Goal: Task Accomplishment & Management: Complete application form

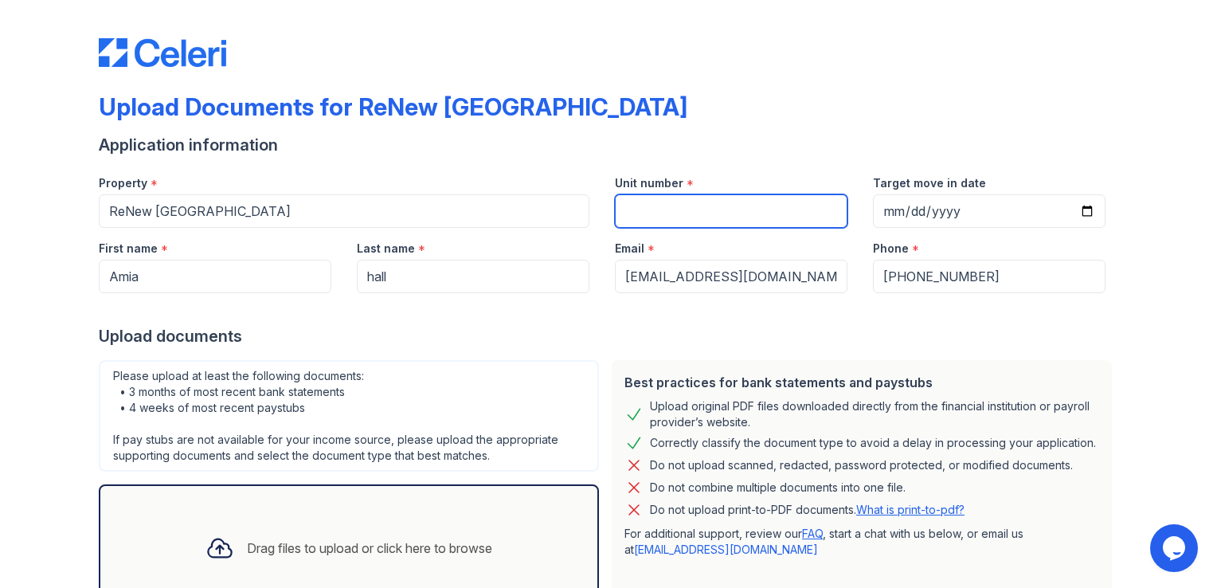
click at [720, 214] on input "Unit number" at bounding box center [731, 210] width 233 height 33
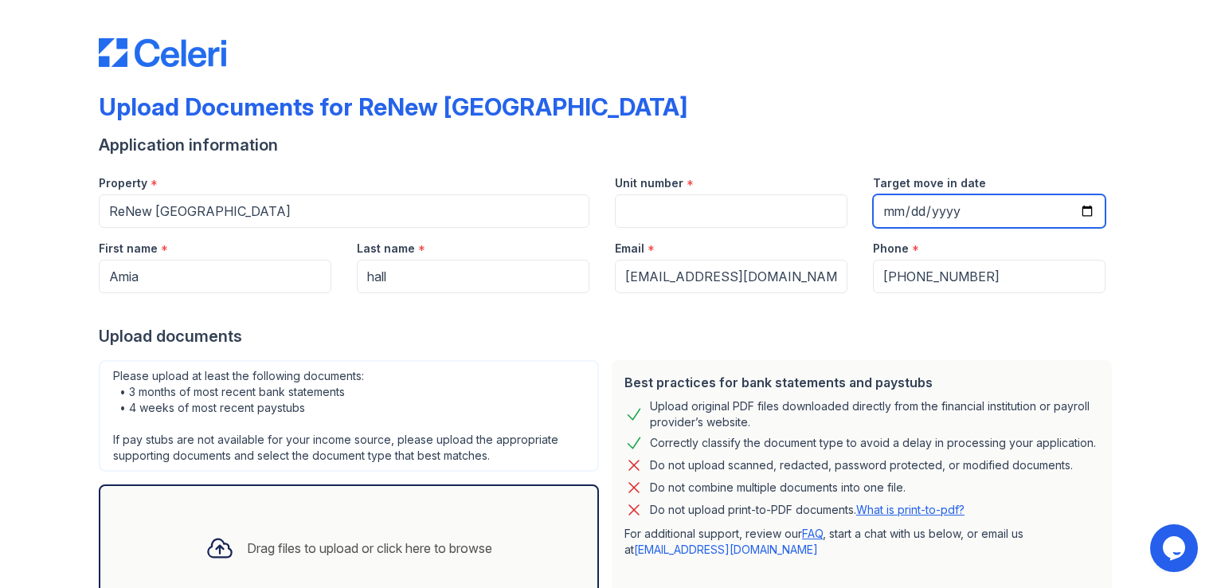
click at [891, 209] on input "Target move in date" at bounding box center [989, 210] width 233 height 33
type input "[DATE]"
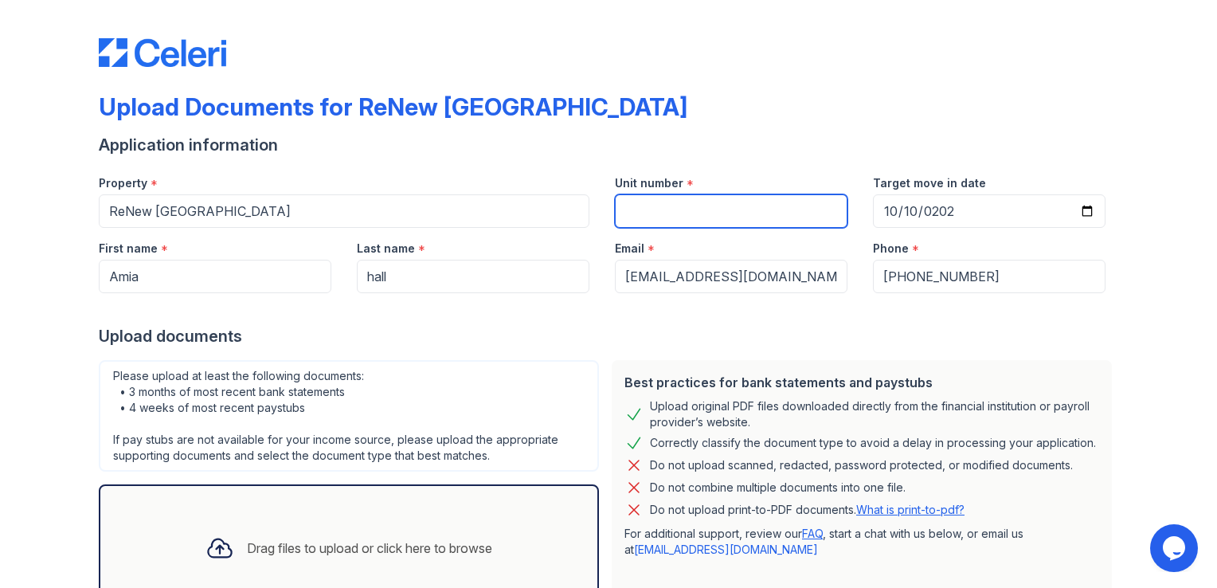
click at [646, 222] on input "Unit number" at bounding box center [731, 210] width 233 height 33
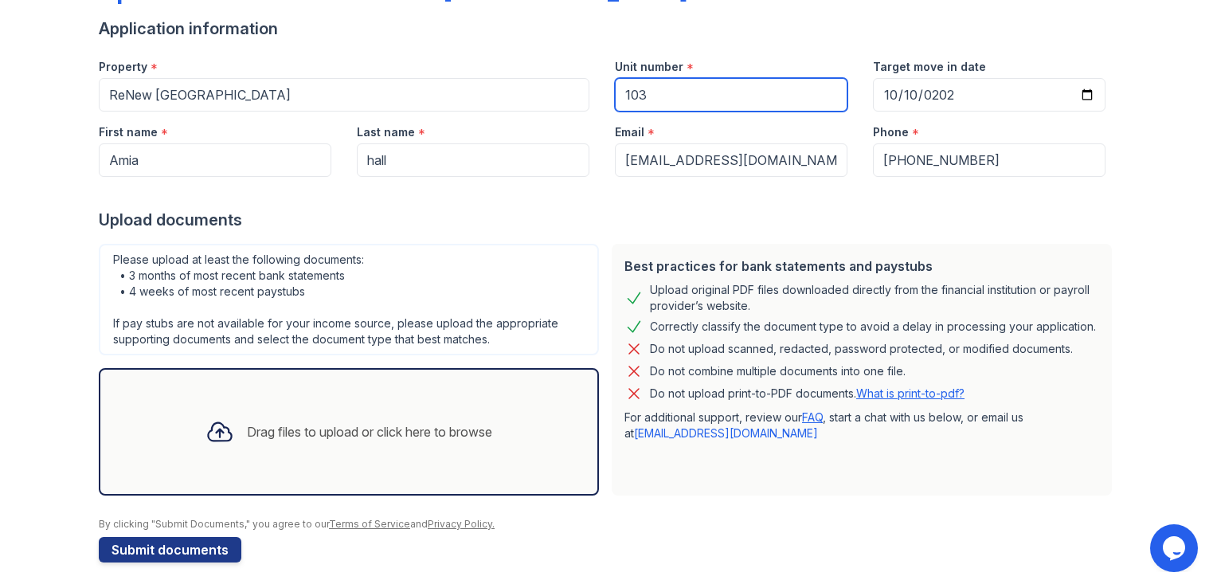
scroll to position [121, 0]
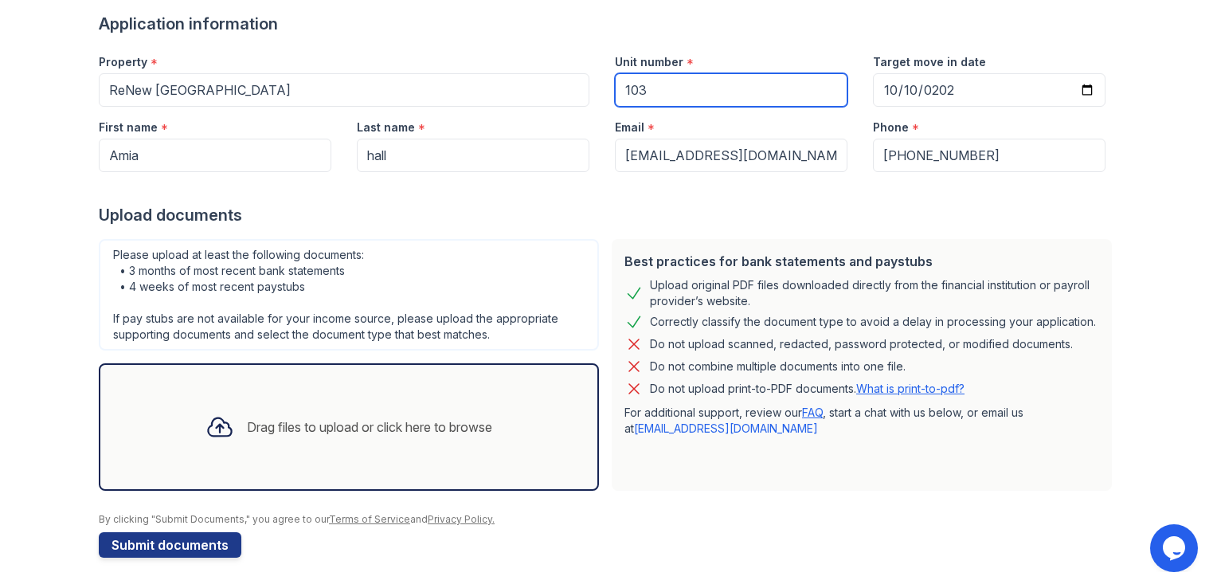
type input "103"
click at [255, 436] on div "Drag files to upload or click here to browse" at bounding box center [349, 427] width 312 height 54
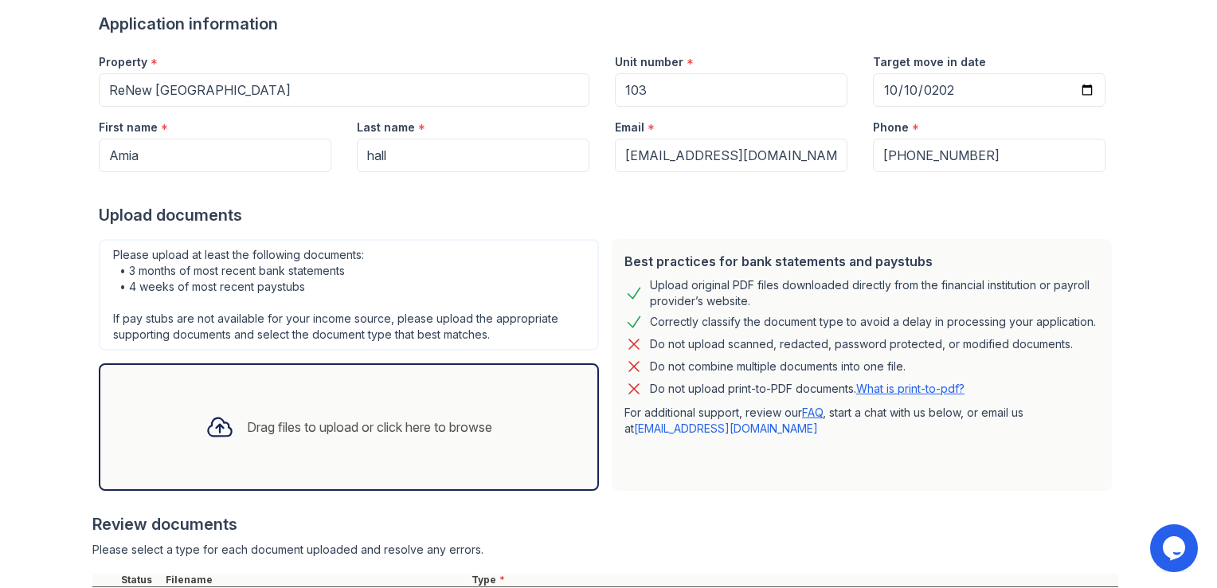
click at [298, 430] on div "Drag files to upload or click here to browse" at bounding box center [369, 426] width 245 height 19
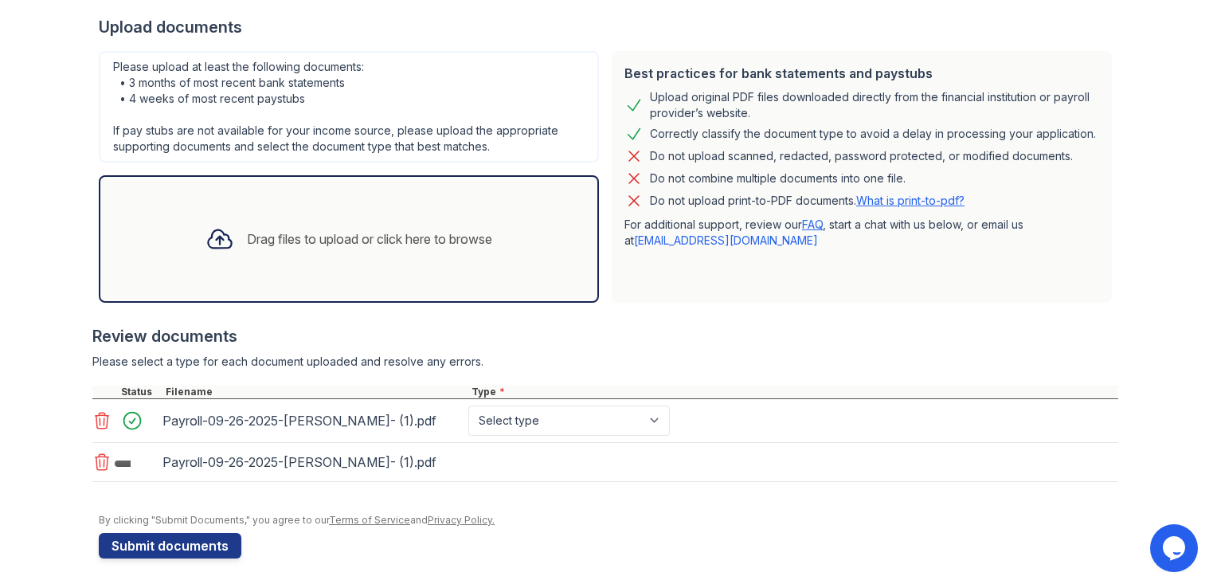
scroll to position [308, 0]
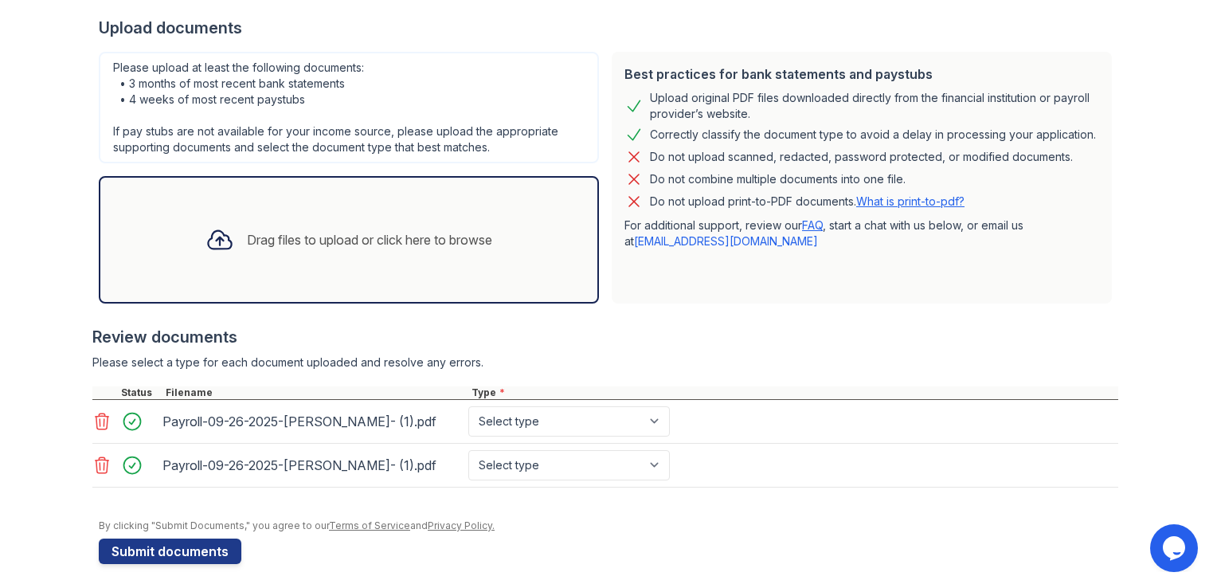
click at [103, 459] on icon at bounding box center [101, 465] width 19 height 19
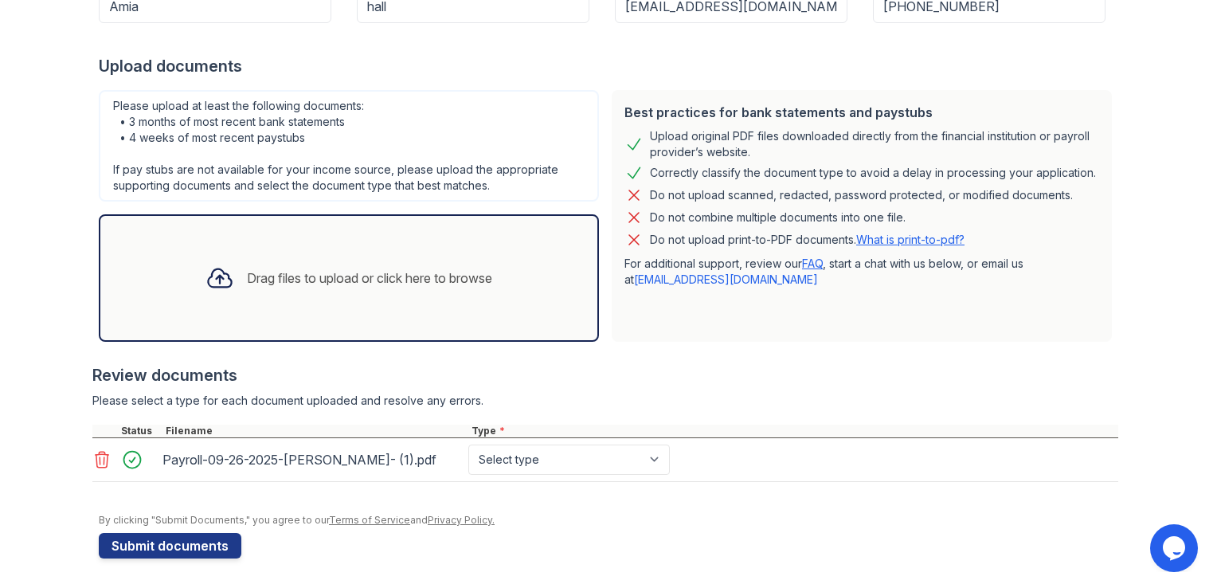
click at [306, 282] on div "Drag files to upload or click here to browse" at bounding box center [369, 277] width 245 height 19
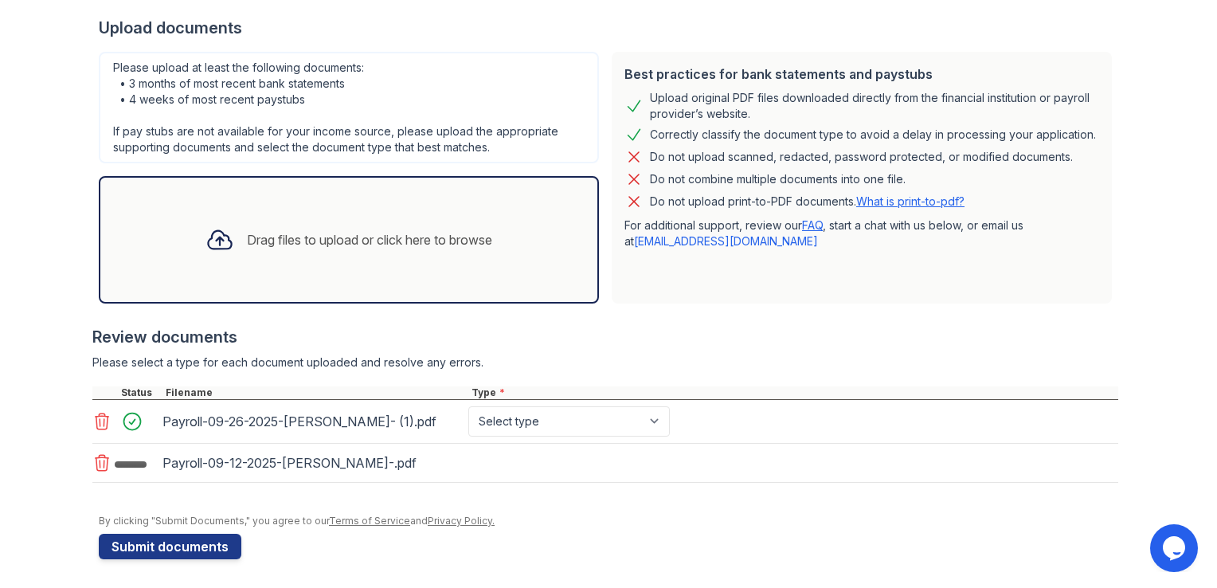
scroll to position [309, 0]
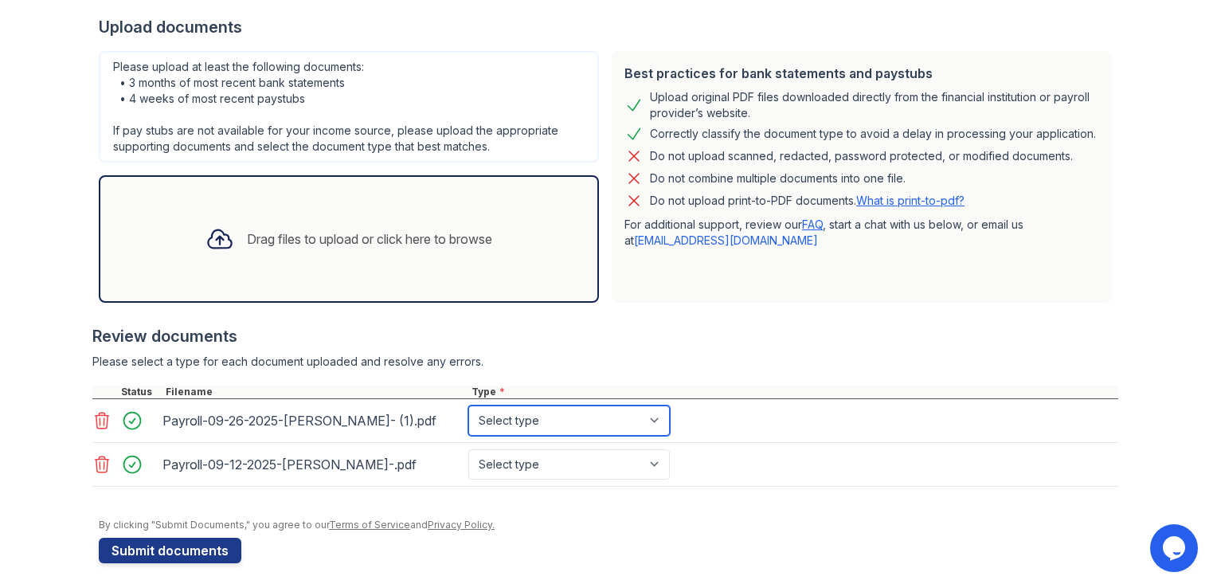
click at [551, 421] on select "Select type Paystub Bank Statement Offer Letter Tax Documents Benefit Award Let…" at bounding box center [569, 420] width 202 height 30
select select "paystub"
click at [468, 405] on select "Select type Paystub Bank Statement Offer Letter Tax Documents Benefit Award Let…" at bounding box center [569, 420] width 202 height 30
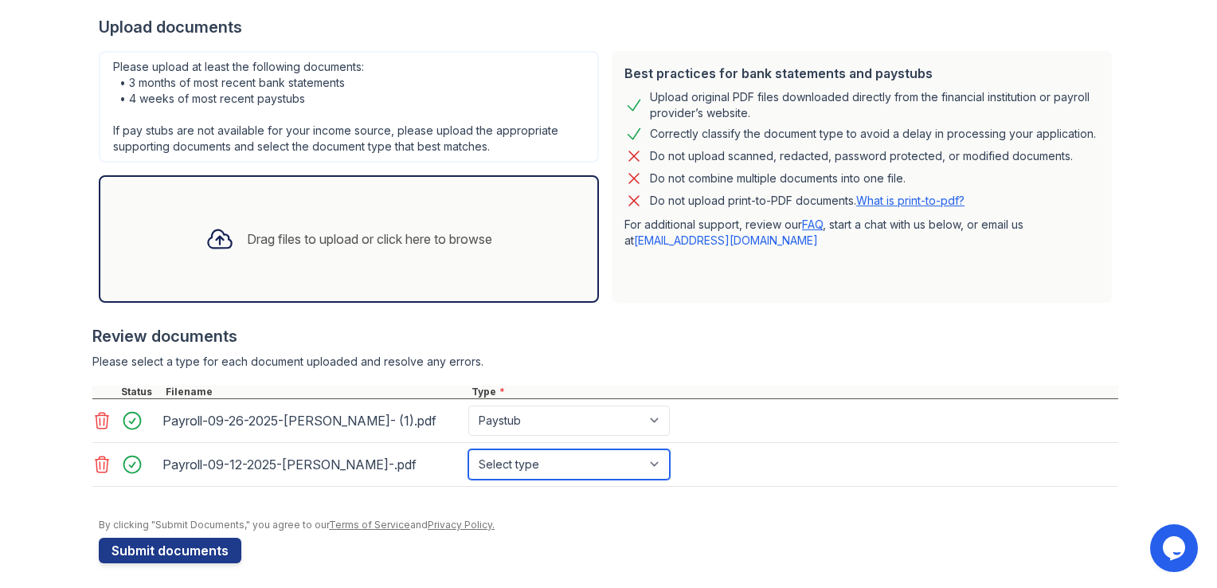
click at [498, 466] on select "Select type Paystub Bank Statement Offer Letter Tax Documents Benefit Award Let…" at bounding box center [569, 464] width 202 height 30
select select "paystub"
click at [468, 449] on select "Select type Paystub Bank Statement Offer Letter Tax Documents Benefit Award Let…" at bounding box center [569, 464] width 202 height 30
click at [521, 468] on select "Select type Paystub Bank Statement Offer Letter Tax Documents Benefit Award Let…" at bounding box center [569, 464] width 202 height 30
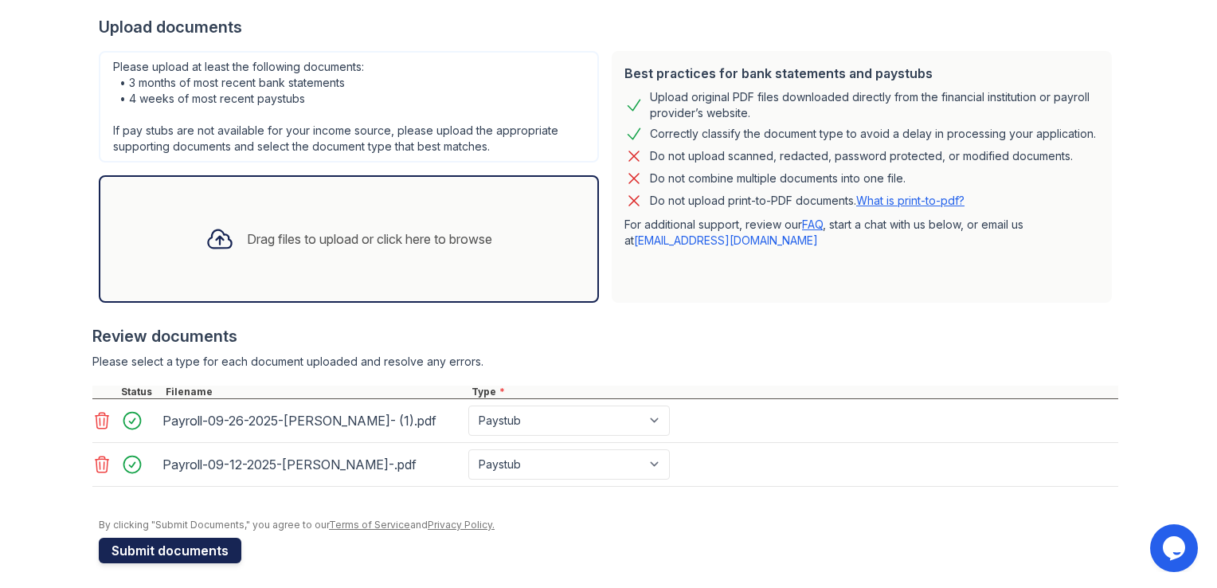
click at [214, 550] on button "Submit documents" at bounding box center [170, 550] width 143 height 25
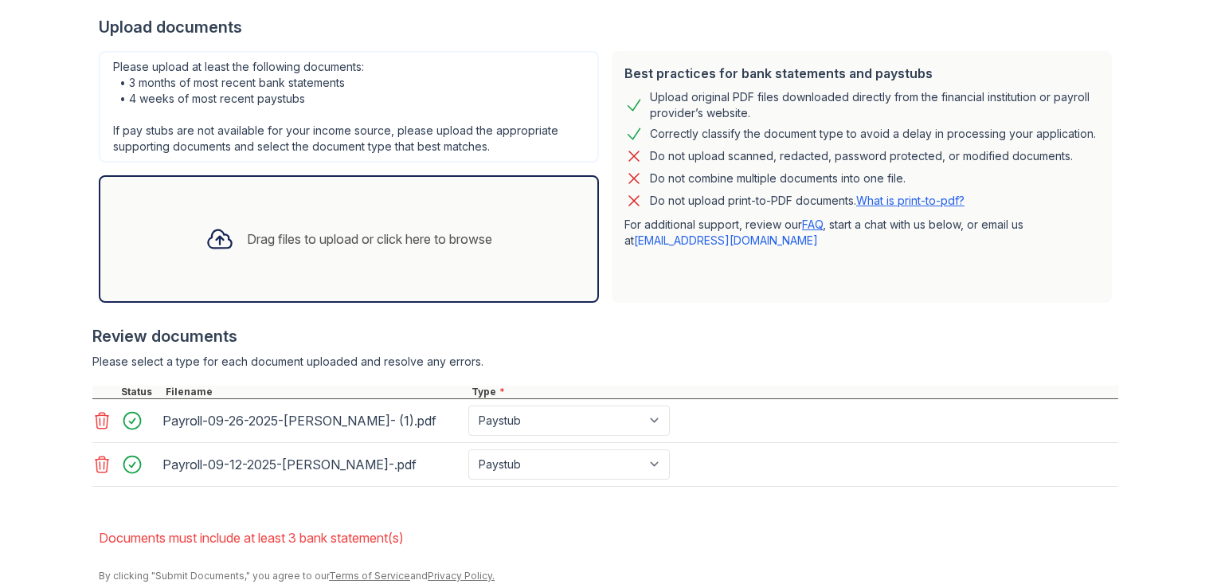
scroll to position [409, 0]
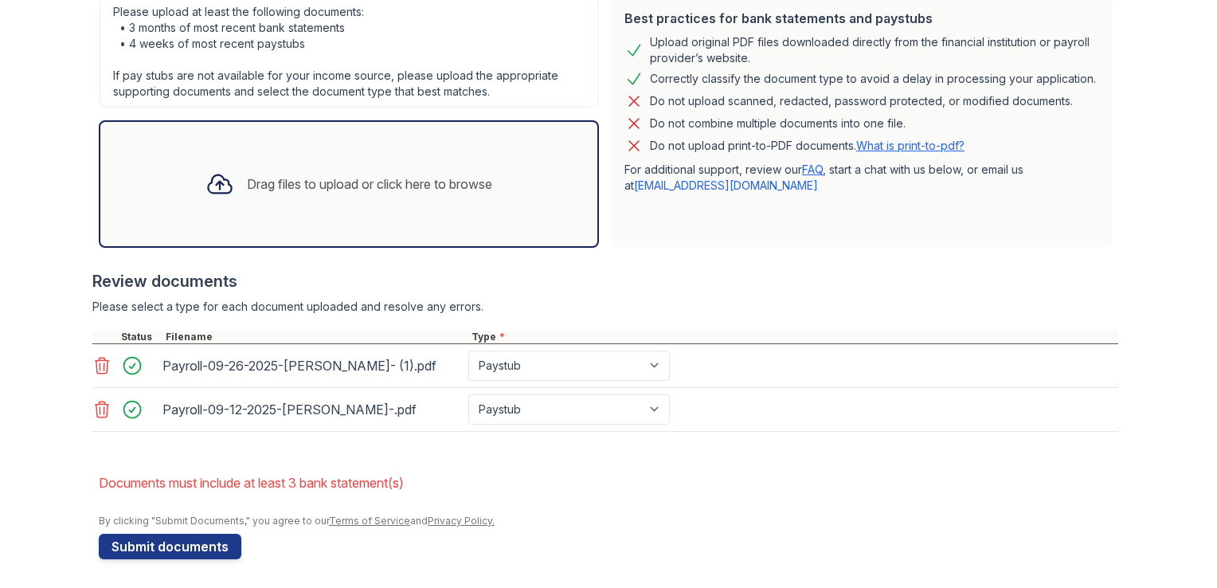
click at [350, 336] on div "Filename" at bounding box center [315, 337] width 306 height 13
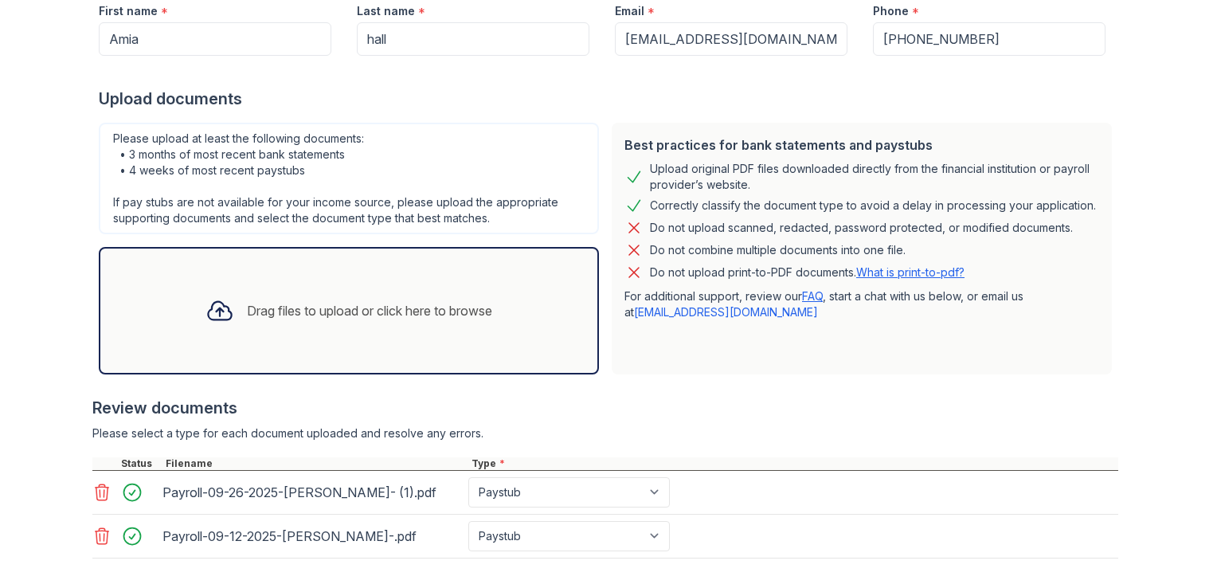
scroll to position [293, 0]
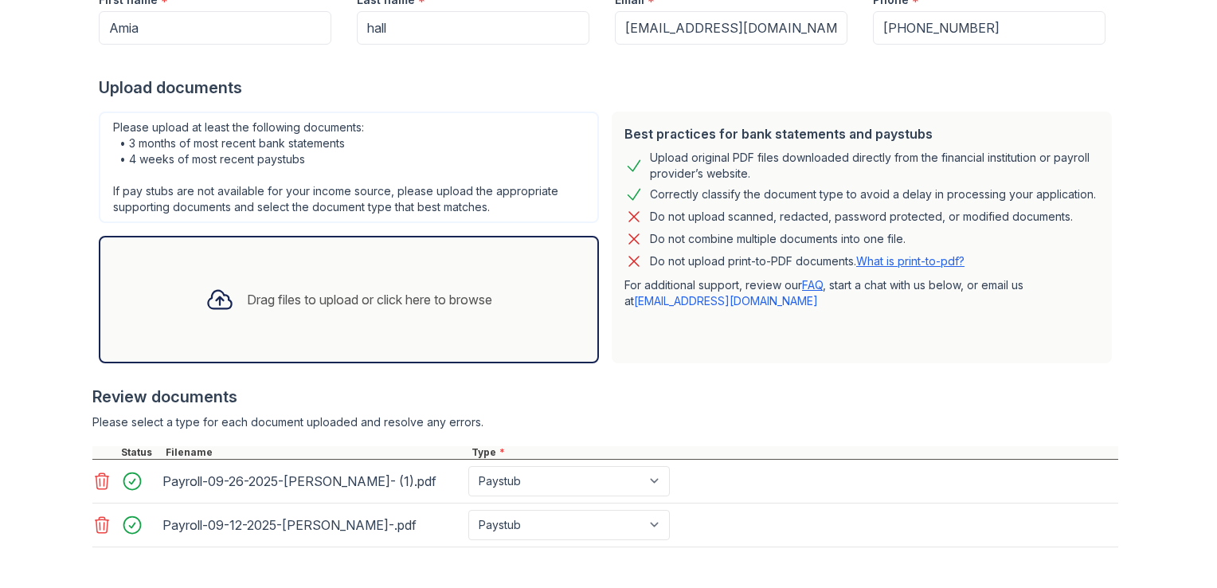
click at [309, 376] on div at bounding box center [605, 378] width 1026 height 16
drag, startPoint x: 309, startPoint y: 376, endPoint x: 238, endPoint y: 415, distance: 80.9
click at [238, 415] on div "Please select a type for each document uploaded and resolve any errors." at bounding box center [605, 422] width 1026 height 16
drag, startPoint x: 238, startPoint y: 415, endPoint x: 802, endPoint y: 386, distance: 564.7
click at [802, 386] on div "Review documents" at bounding box center [605, 397] width 1026 height 22
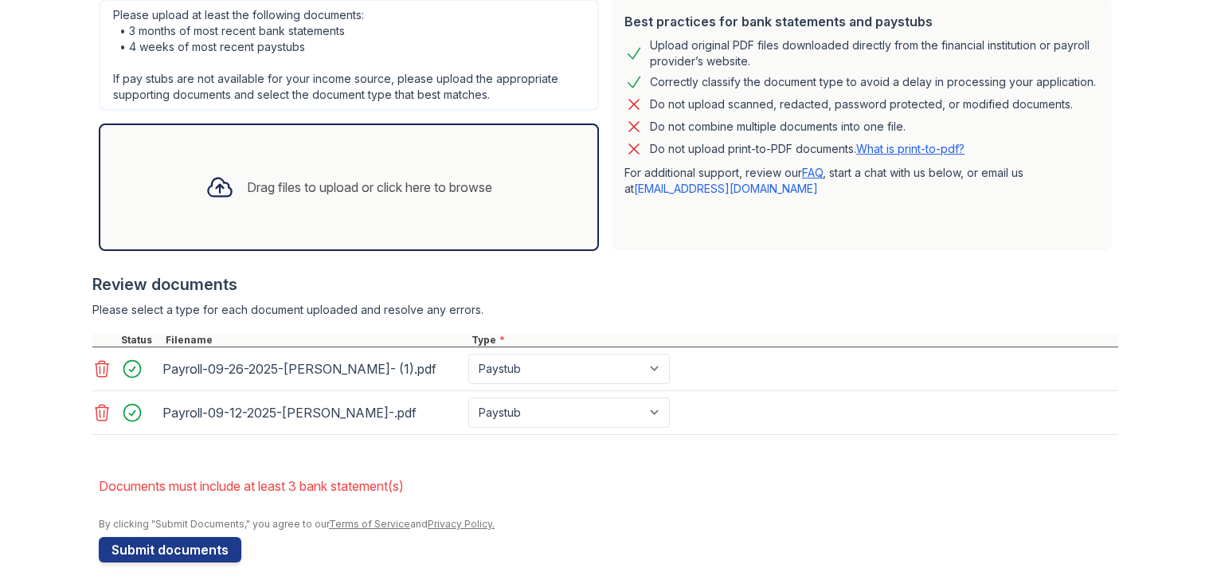
scroll to position [409, 0]
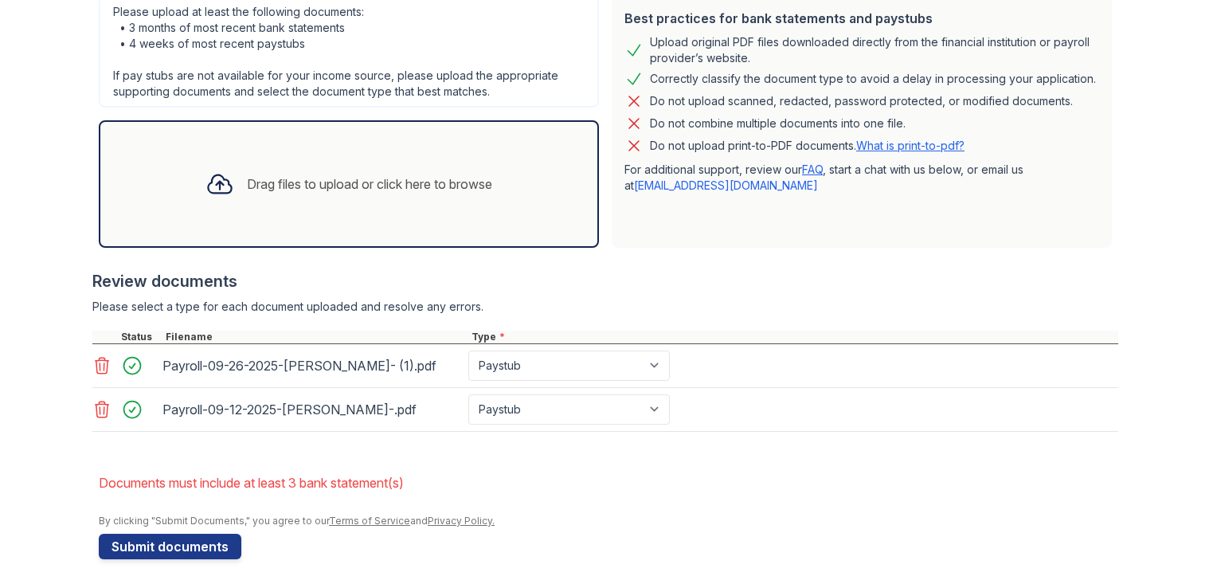
click at [289, 202] on div "Drag files to upload or click here to browse" at bounding box center [349, 184] width 312 height 54
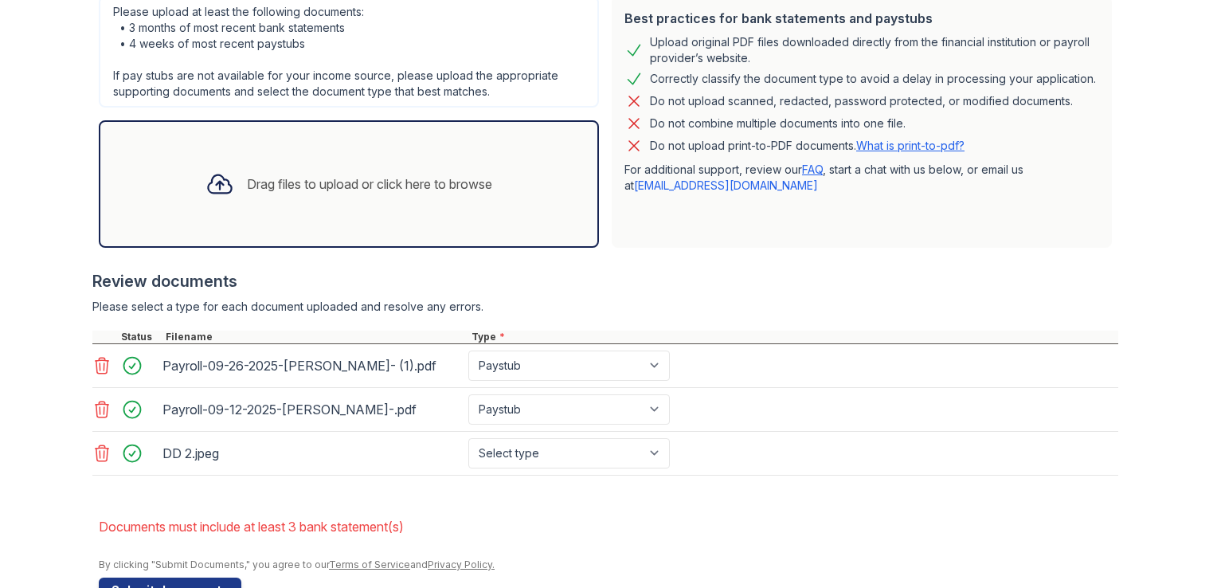
click at [222, 201] on div at bounding box center [219, 183] width 41 height 41
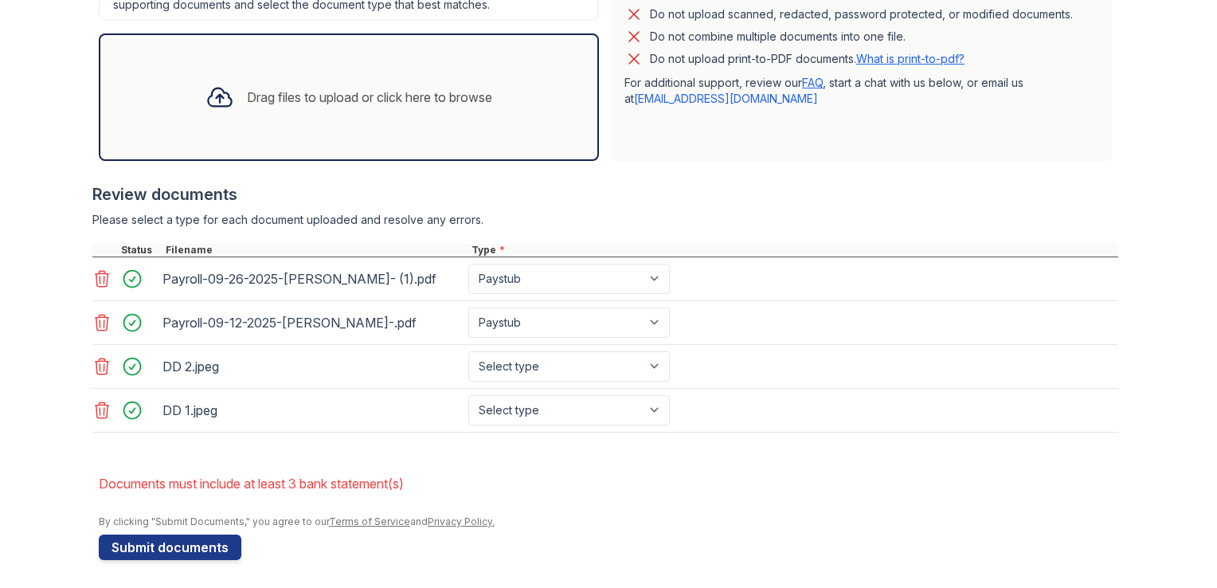
scroll to position [495, 0]
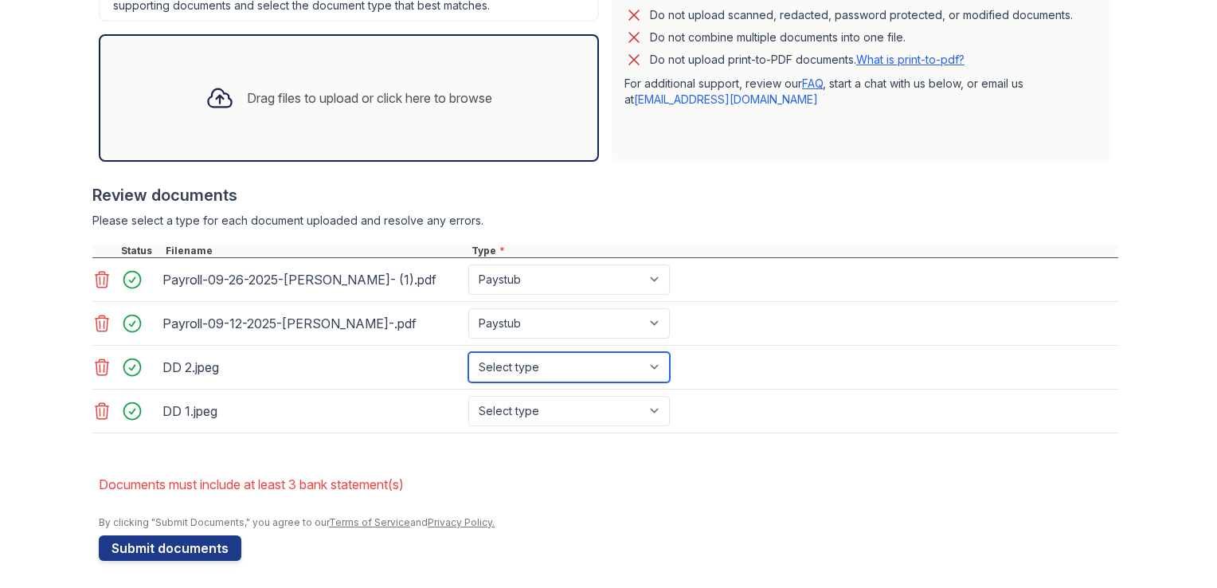
click at [577, 354] on select "Select type Paystub Bank Statement Offer Letter Tax Documents Benefit Award Let…" at bounding box center [569, 367] width 202 height 30
select select "bank_statement"
click at [468, 352] on select "Select type Paystub Bank Statement Offer Letter Tax Documents Benefit Award Let…" at bounding box center [569, 367] width 202 height 30
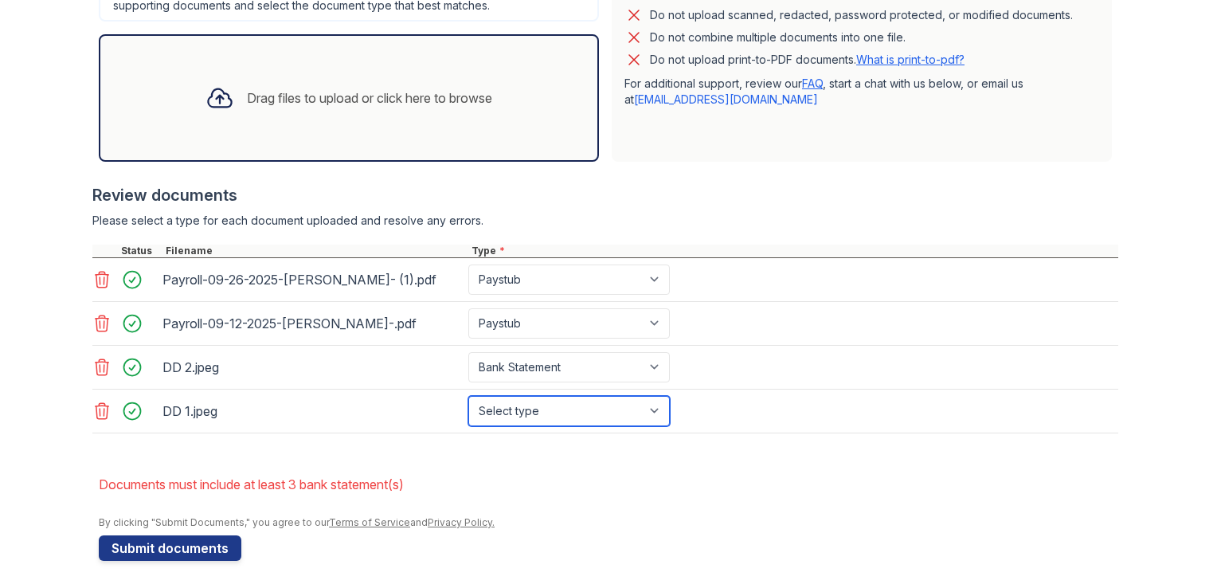
click at [570, 415] on select "Select type Paystub Bank Statement Offer Letter Tax Documents Benefit Award Let…" at bounding box center [569, 411] width 202 height 30
select select "bank_statement"
click at [468, 396] on select "Select type Paystub Bank Statement Offer Letter Tax Documents Benefit Award Let…" at bounding box center [569, 411] width 202 height 30
click at [364, 92] on div "Drag files to upload or click here to browse" at bounding box center [369, 97] width 245 height 19
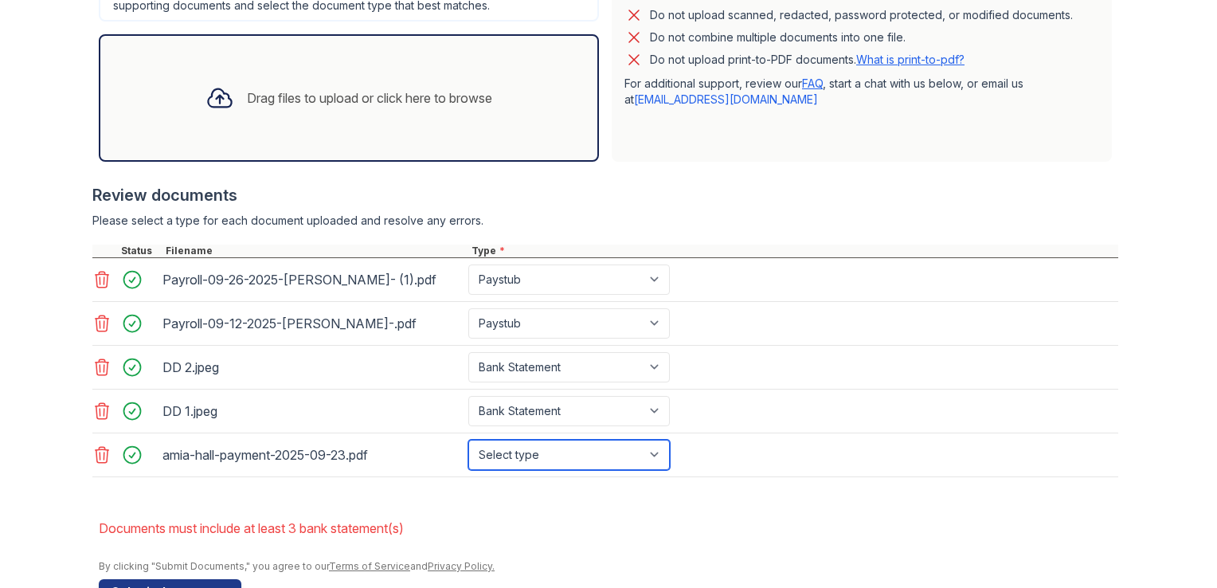
click at [558, 449] on select "Select type Paystub Bank Statement Offer Letter Tax Documents Benefit Award Let…" at bounding box center [569, 455] width 202 height 30
select select "bank_statement"
click at [468, 440] on select "Select type Paystub Bank Statement Offer Letter Tax Documents Benefit Award Let…" at bounding box center [569, 455] width 202 height 30
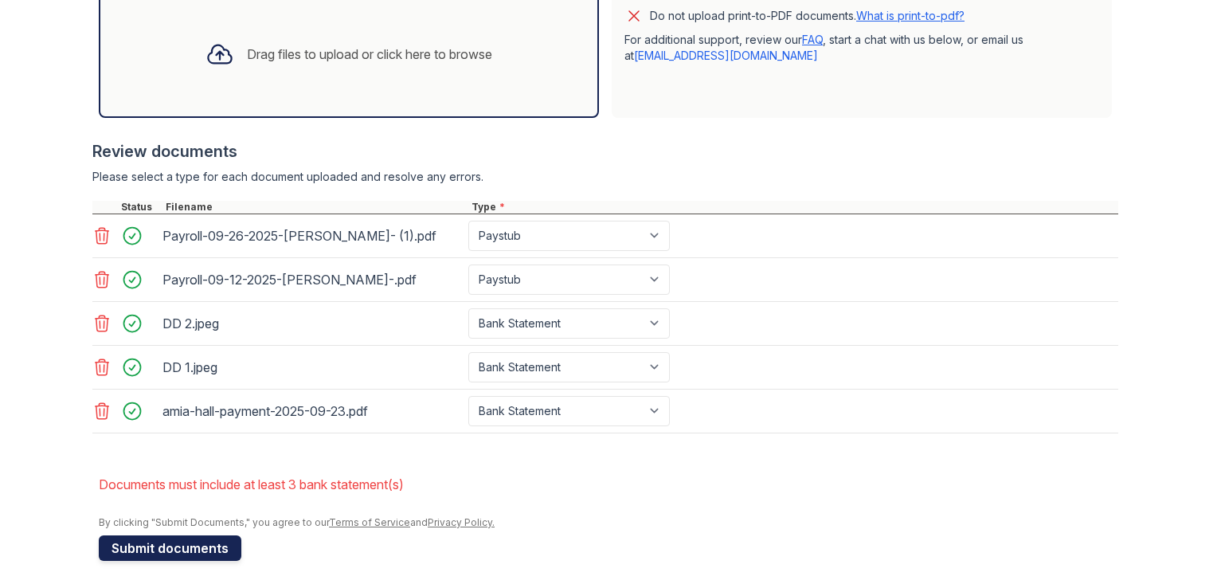
click at [151, 551] on button "Submit documents" at bounding box center [170, 547] width 143 height 25
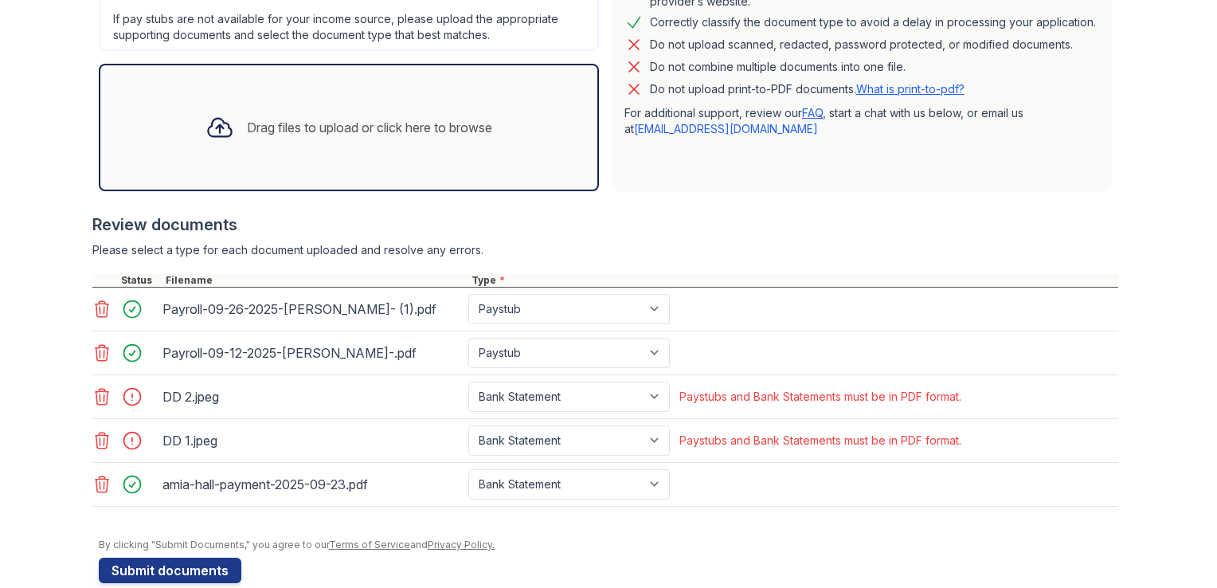
scroll to position [464, 0]
click at [134, 394] on div at bounding box center [137, 397] width 45 height 22
click at [92, 390] on icon at bounding box center [101, 397] width 19 height 19
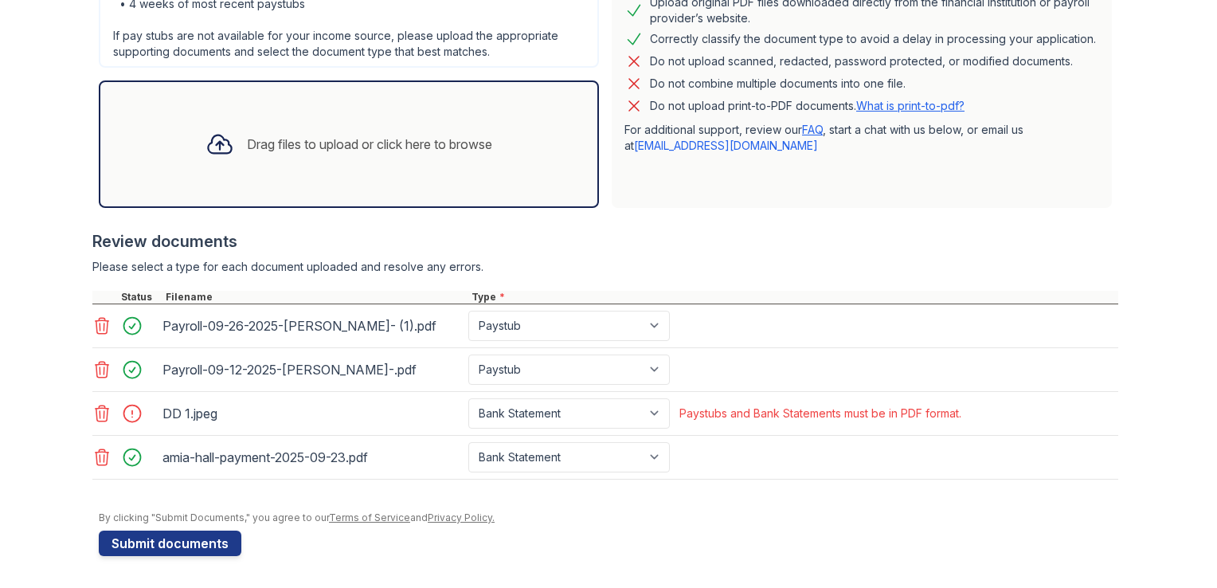
scroll to position [444, 0]
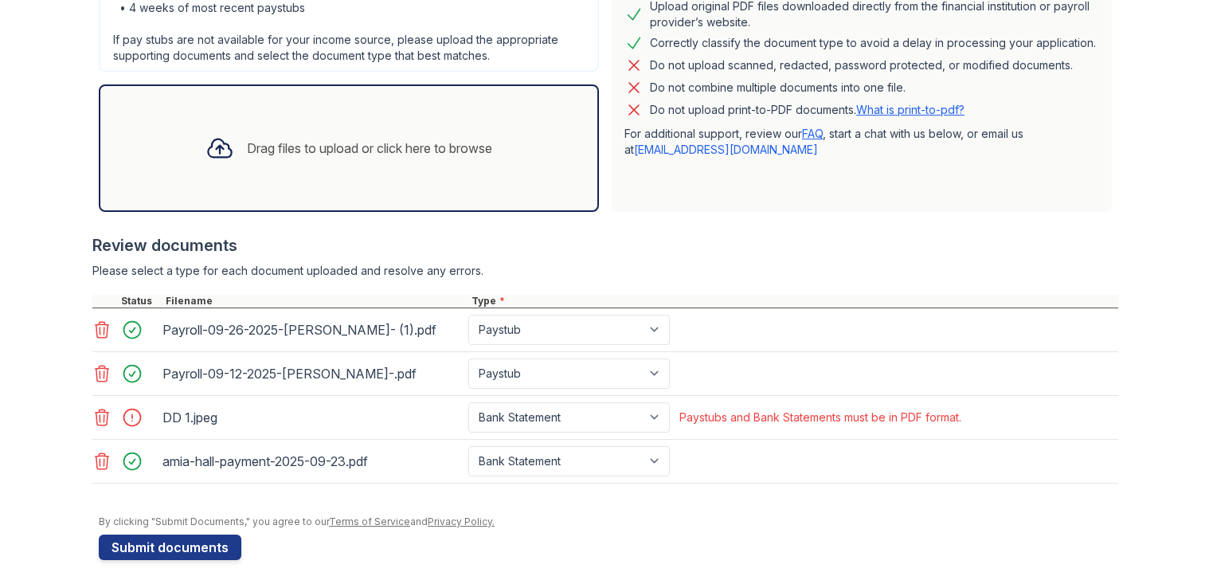
click at [97, 417] on icon at bounding box center [103, 417] width 14 height 16
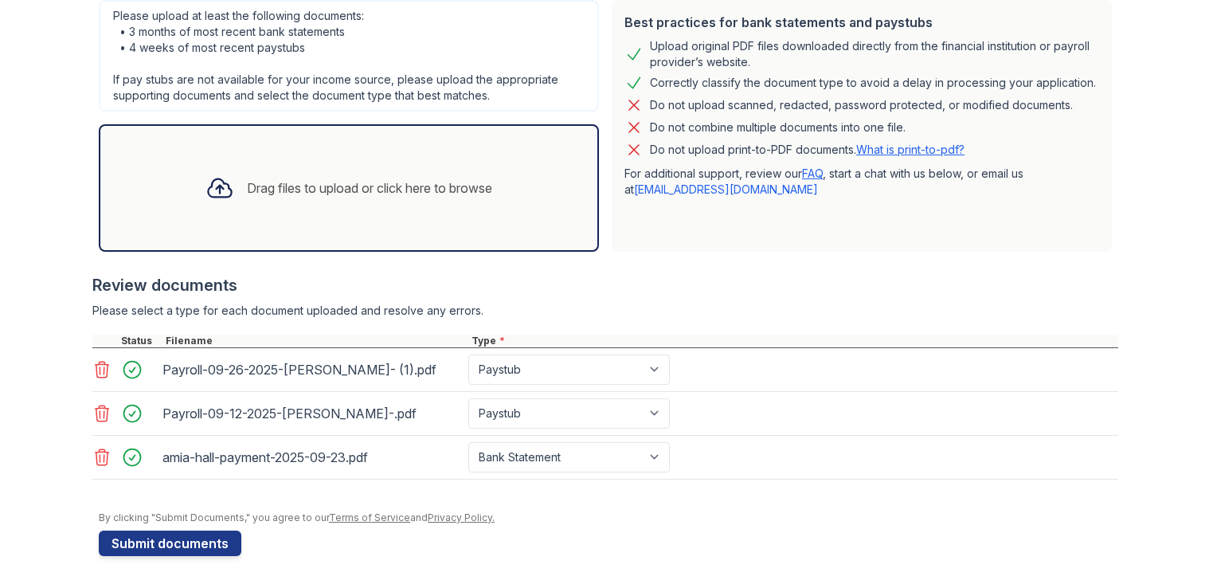
scroll to position [401, 0]
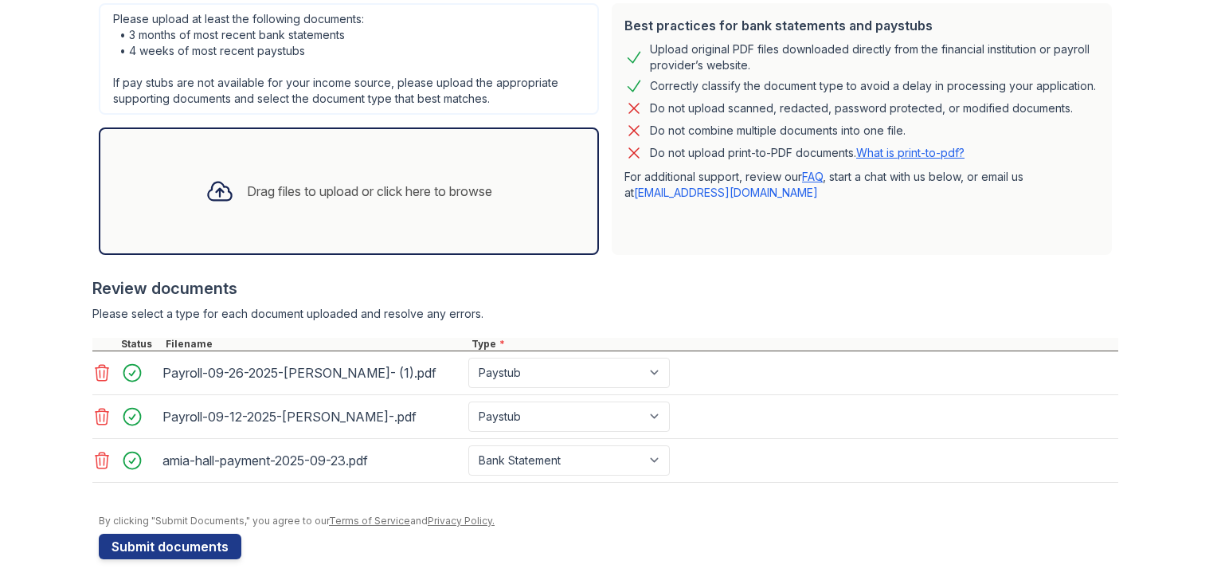
click at [307, 197] on div "Drag files to upload or click here to browse" at bounding box center [369, 191] width 245 height 19
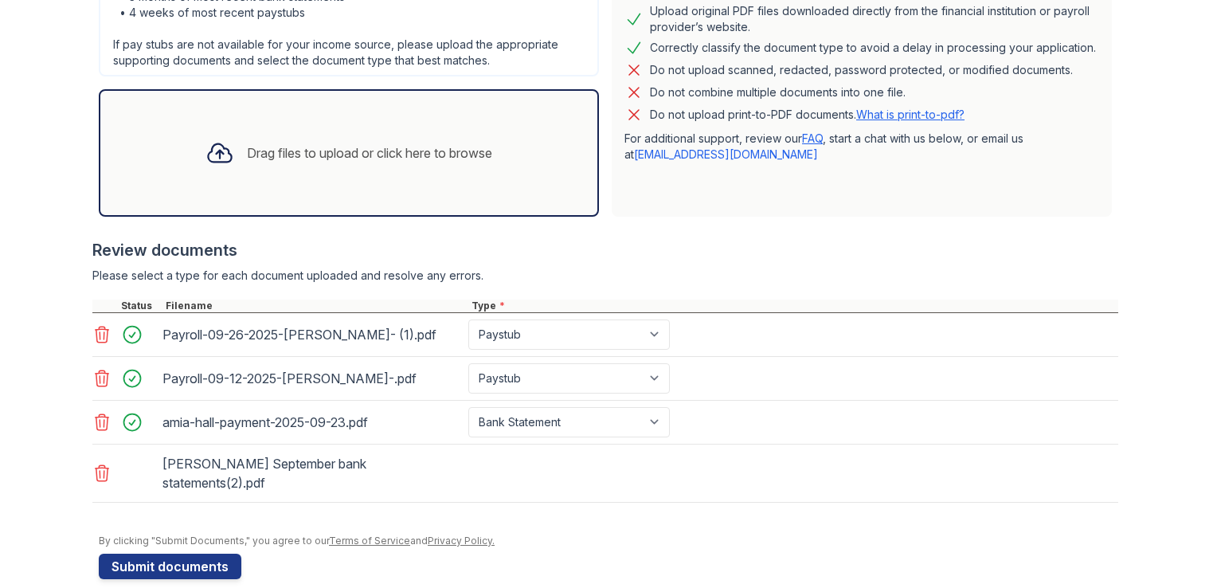
click at [366, 184] on div "Drag files to upload or click here to browse" at bounding box center [349, 152] width 500 height 127
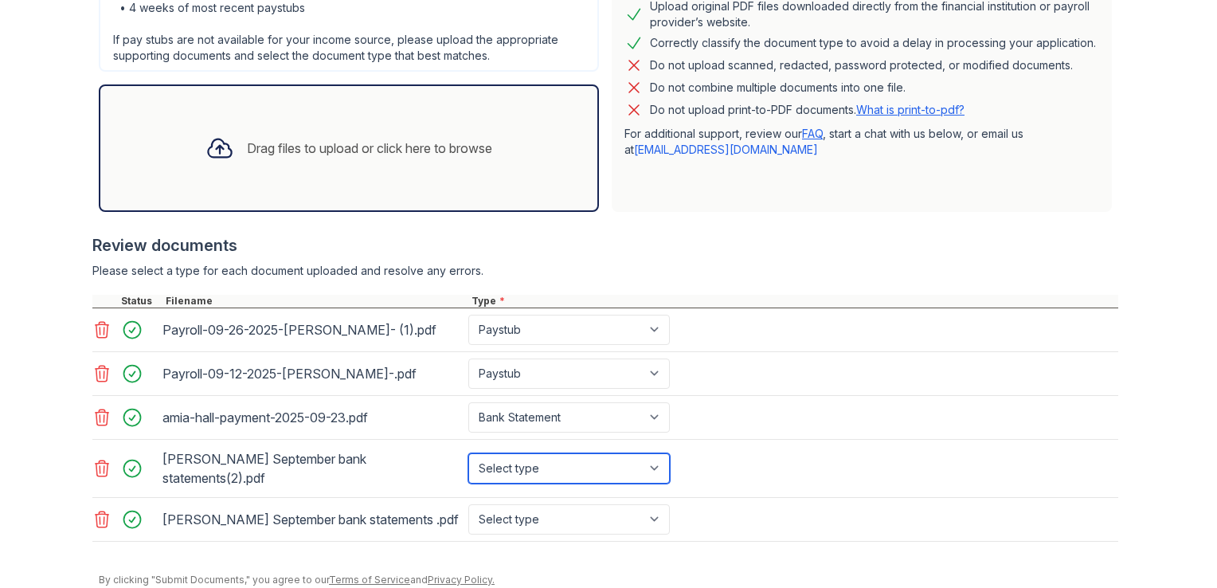
click at [572, 453] on select "Select type Paystub Bank Statement Offer Letter Tax Documents Benefit Award Let…" at bounding box center [569, 468] width 202 height 30
select select "bank_statement"
click at [468, 453] on select "Select type Paystub Bank Statement Offer Letter Tax Documents Benefit Award Let…" at bounding box center [569, 468] width 202 height 30
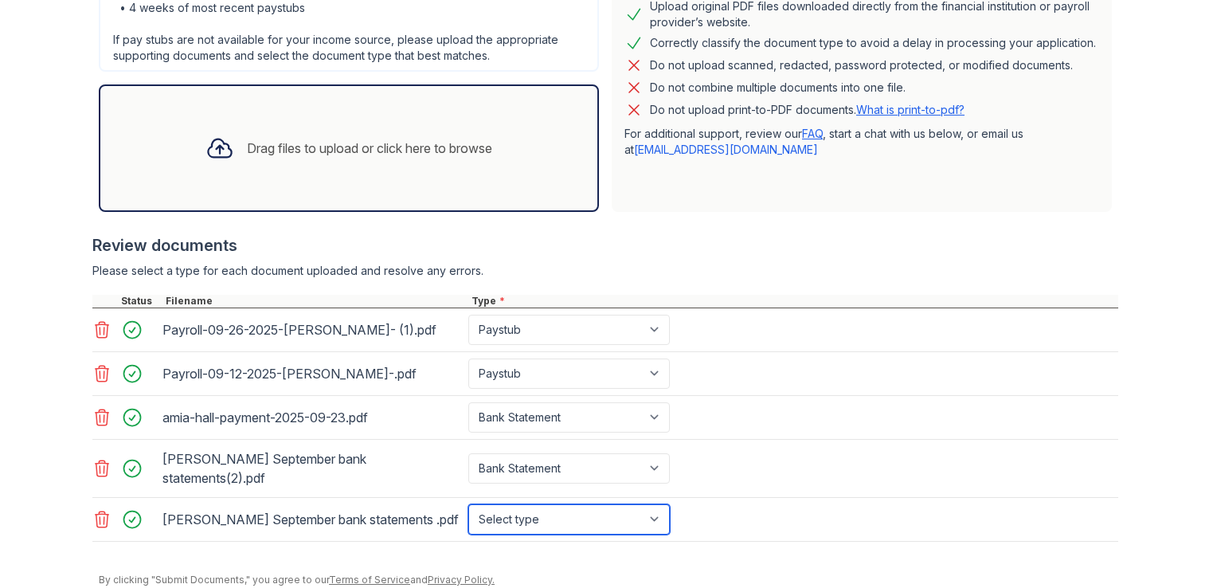
click at [544, 504] on select "Select type Paystub Bank Statement Offer Letter Tax Documents Benefit Award Let…" at bounding box center [569, 519] width 202 height 30
select select "bank_statement"
click at [468, 504] on select "Select type Paystub Bank Statement Offer Letter Tax Documents Benefit Award Let…" at bounding box center [569, 519] width 202 height 30
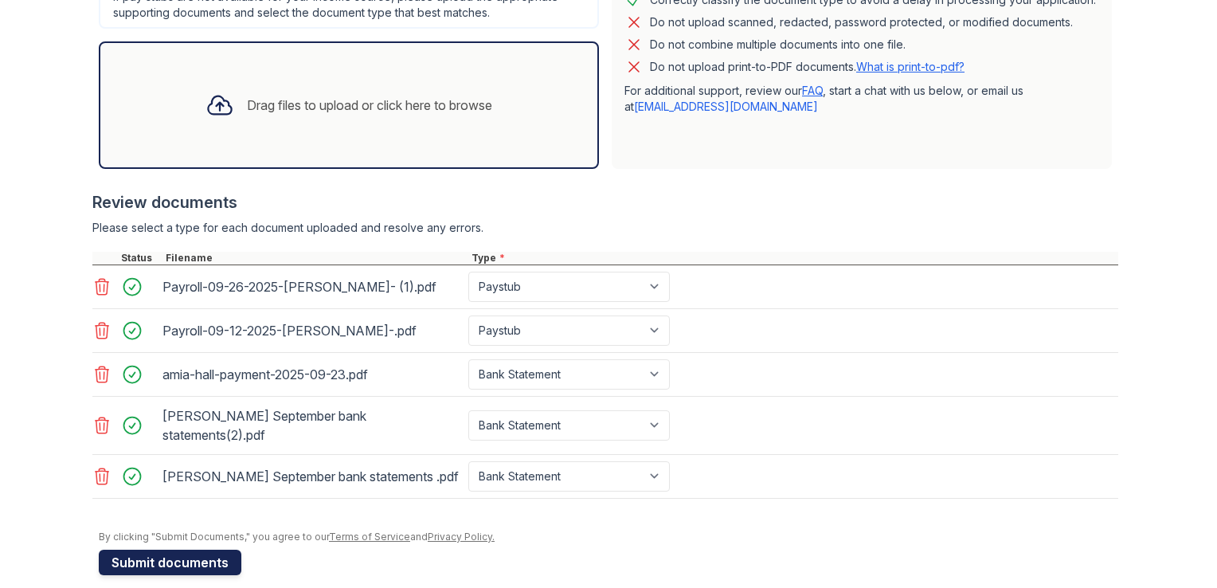
click at [116, 550] on button "Submit documents" at bounding box center [170, 562] width 143 height 25
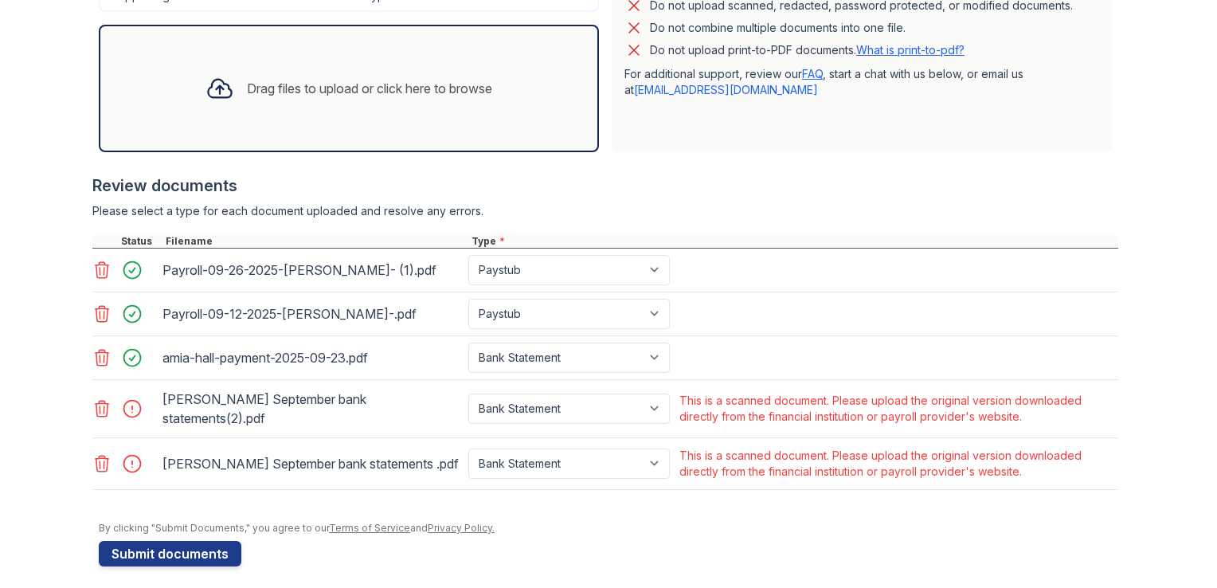
scroll to position [503, 0]
click at [98, 407] on icon at bounding box center [103, 409] width 14 height 16
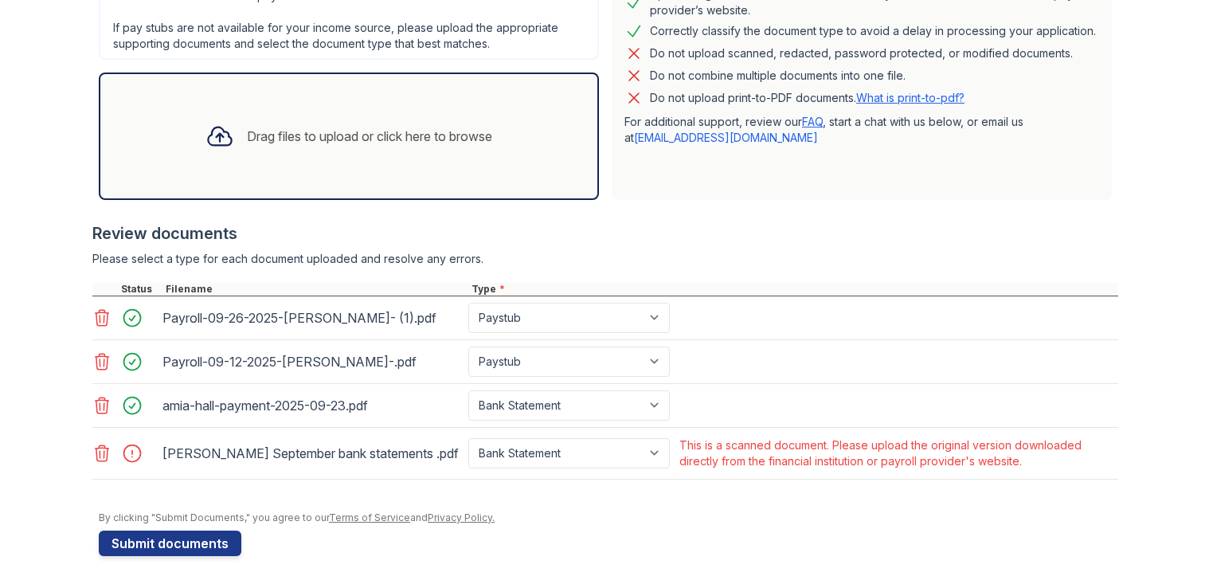
scroll to position [452, 0]
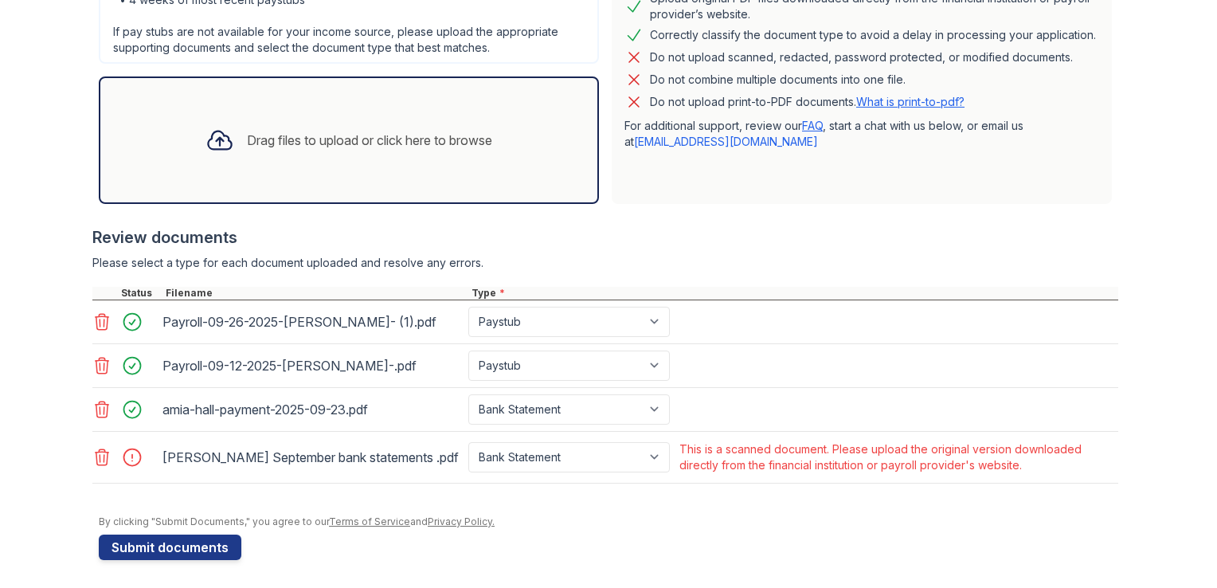
click at [100, 456] on icon at bounding box center [101, 457] width 19 height 19
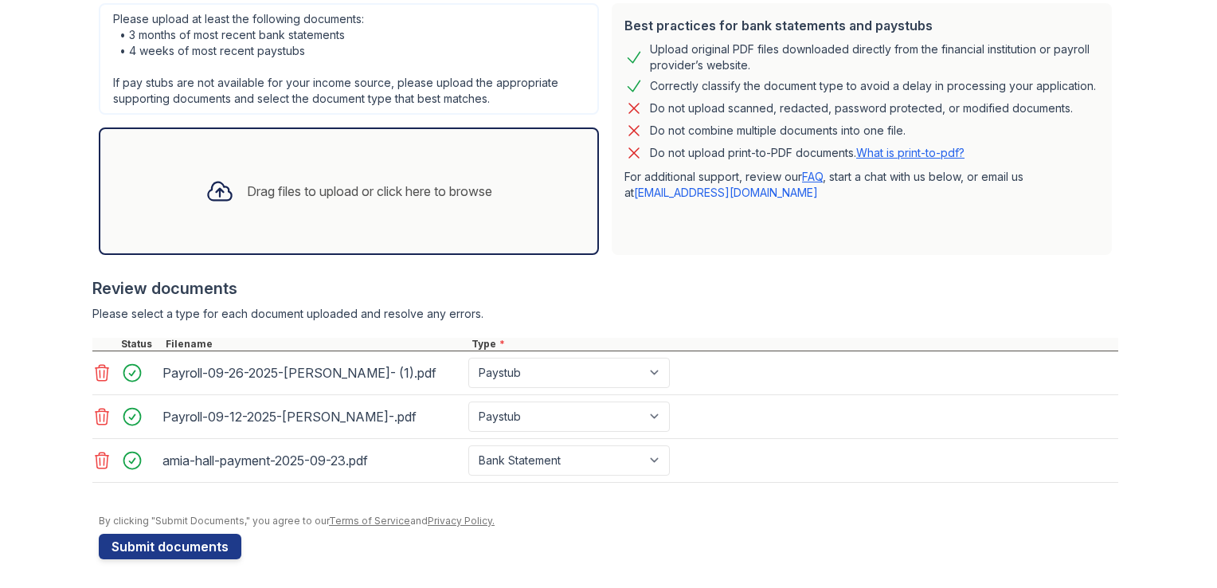
click at [264, 184] on div "Drag files to upload or click here to browse" at bounding box center [369, 191] width 245 height 19
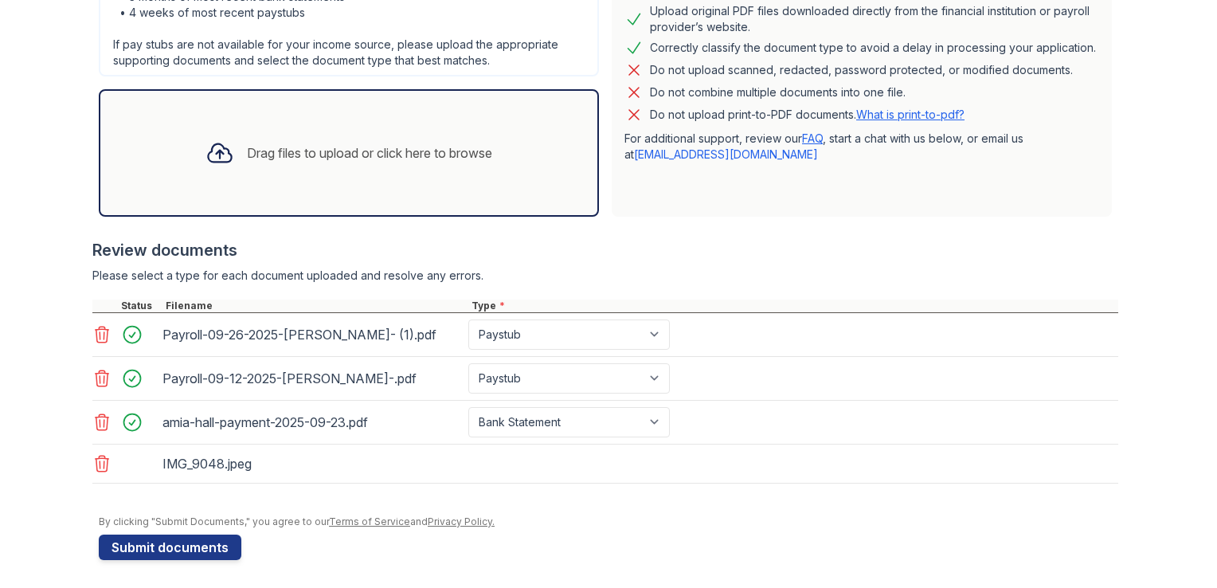
click at [327, 144] on div "Drag files to upload or click here to browse" at bounding box center [369, 152] width 245 height 19
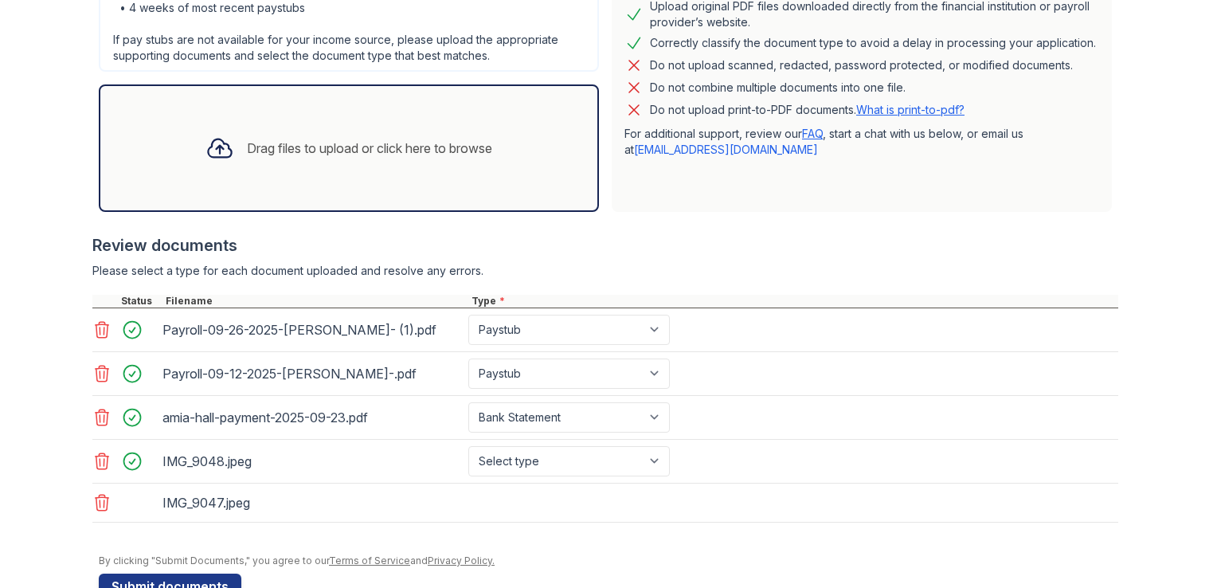
scroll to position [452, 0]
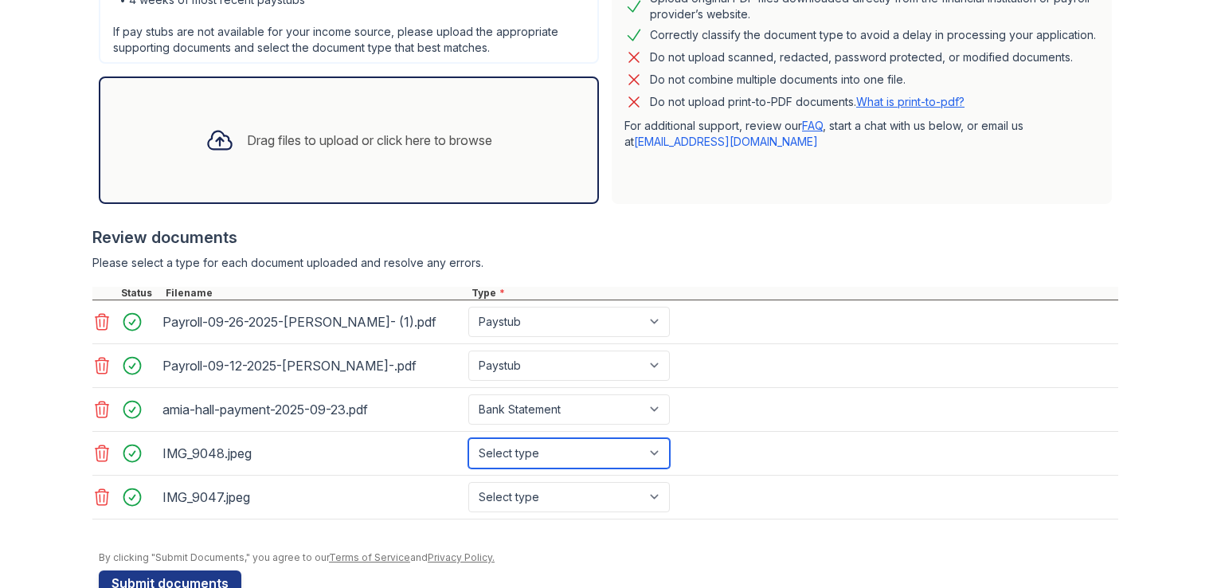
click at [544, 454] on select "Select type Paystub Bank Statement Offer Letter Tax Documents Benefit Award Let…" at bounding box center [569, 453] width 202 height 30
select select "bank_statement"
click at [468, 438] on select "Select type Paystub Bank Statement Offer Letter Tax Documents Benefit Award Let…" at bounding box center [569, 453] width 202 height 30
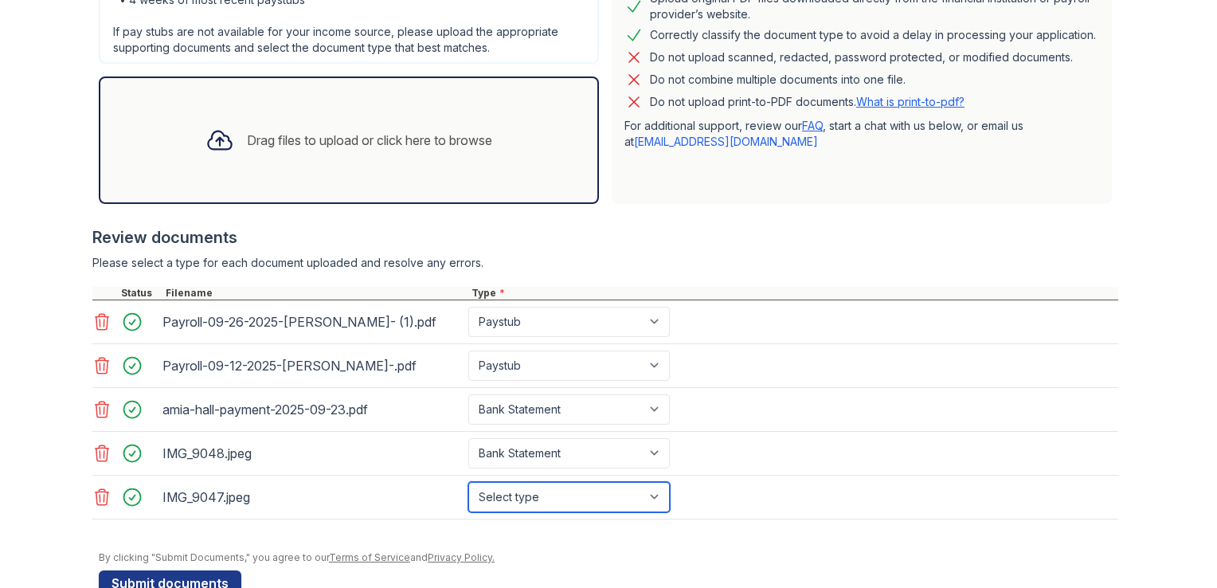
click at [525, 502] on select "Select type Paystub Bank Statement Offer Letter Tax Documents Benefit Award Let…" at bounding box center [569, 497] width 202 height 30
select select "bank_statement"
click at [468, 482] on select "Select type Paystub Bank Statement Offer Letter Tax Documents Benefit Award Let…" at bounding box center [569, 497] width 202 height 30
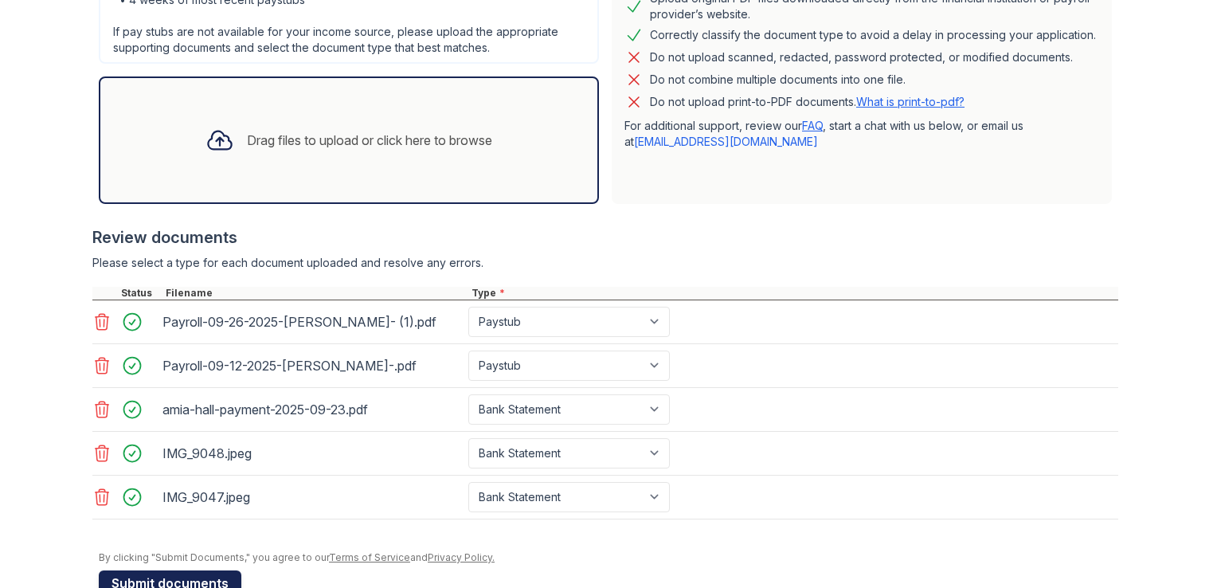
click at [204, 586] on button "Submit documents" at bounding box center [170, 582] width 143 height 25
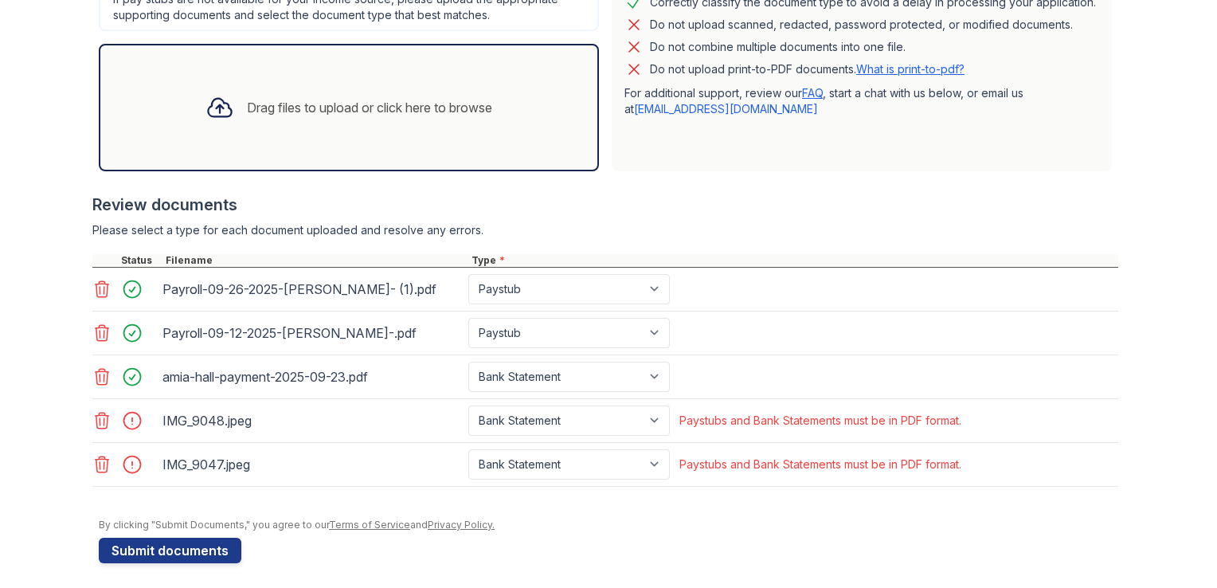
scroll to position [484, 0]
click at [522, 412] on select "Paystub Bank Statement Offer Letter Tax Documents Benefit Award Letter Investme…" at bounding box center [569, 421] width 202 height 30
select select "paystub"
click at [468, 406] on select "Paystub Bank Statement Offer Letter Tax Documents Benefit Award Letter Investme…" at bounding box center [569, 421] width 202 height 30
click at [507, 458] on select "Paystub Bank Statement Offer Letter Tax Documents Benefit Award Letter Investme…" at bounding box center [569, 465] width 202 height 30
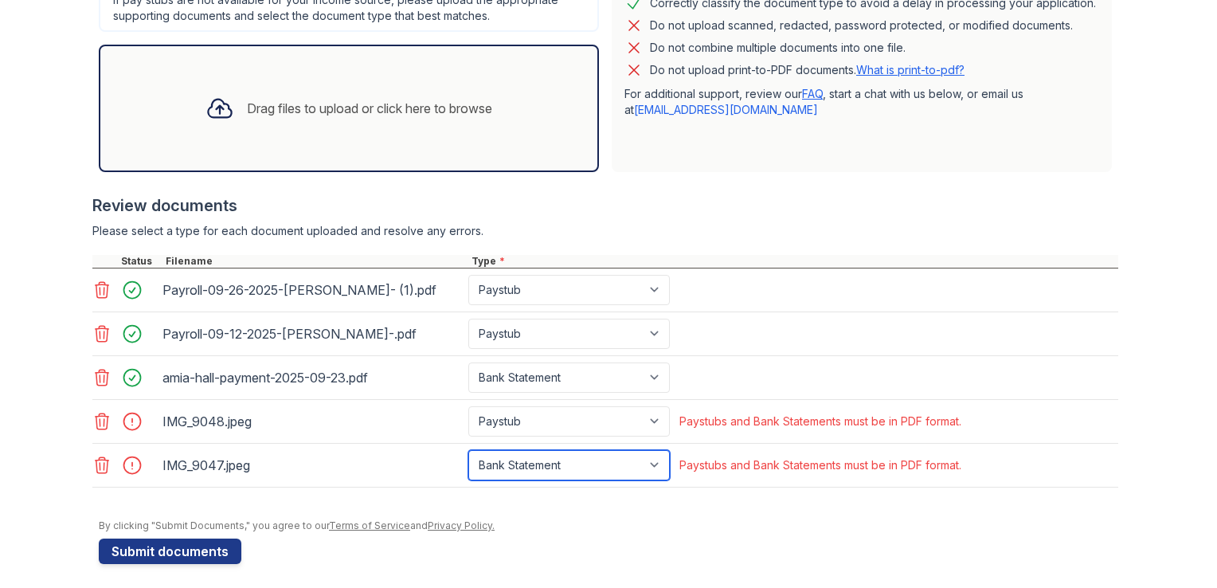
select select "paystub"
click at [468, 450] on select "Paystub Bank Statement Offer Letter Tax Documents Benefit Award Letter Investme…" at bounding box center [569, 465] width 202 height 30
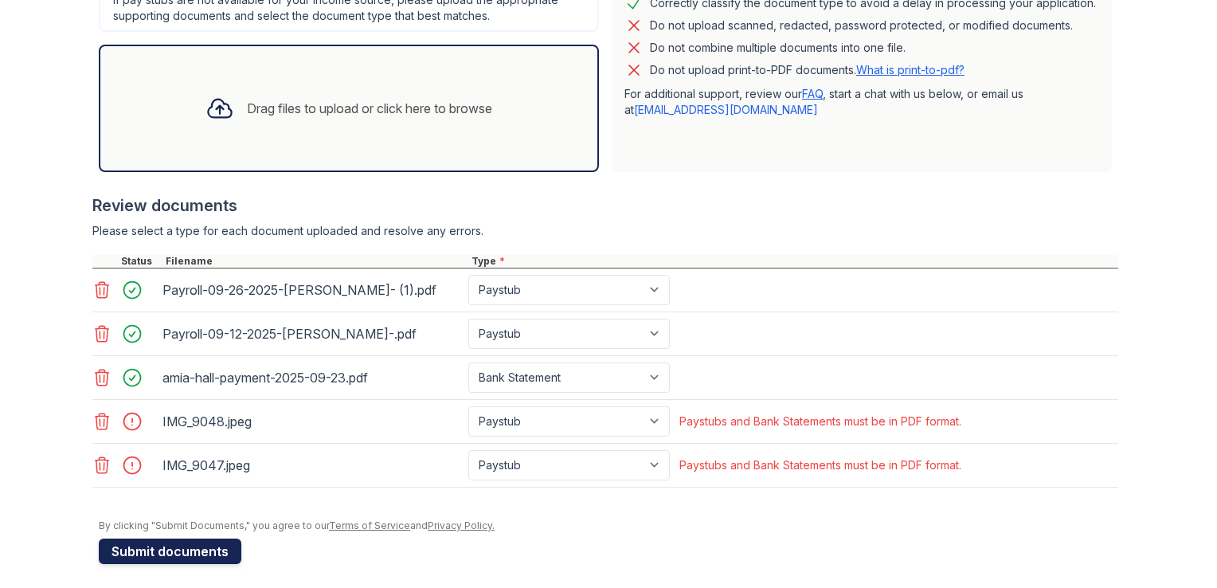
click at [178, 538] on button "Submit documents" at bounding box center [170, 550] width 143 height 25
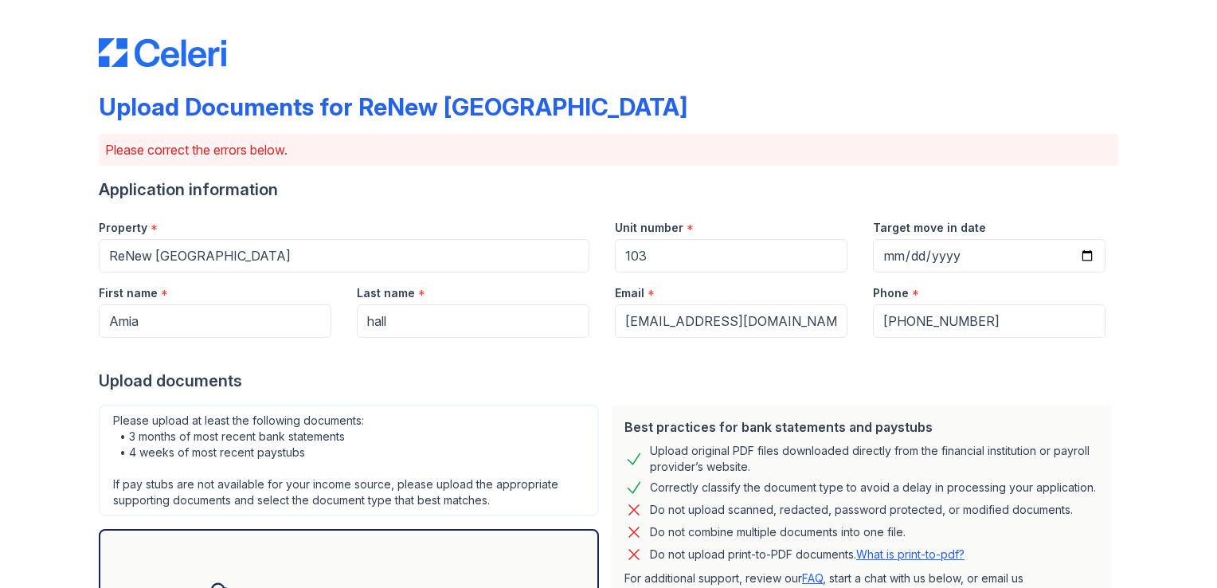
scroll to position [538, 0]
